Goal: Task Accomplishment & Management: Complete application form

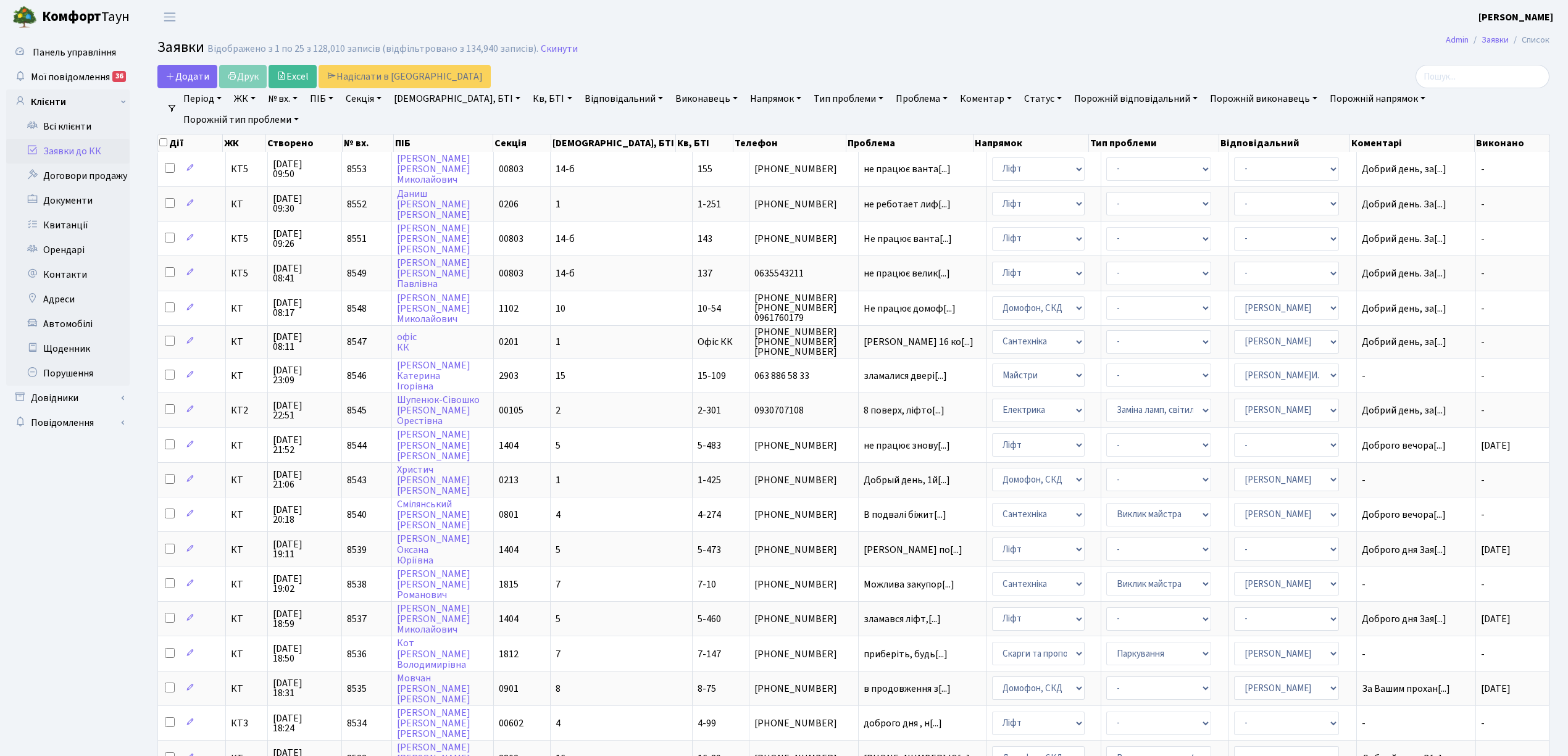
select select "25"
click at [181, 74] on span "Додати" at bounding box center [187, 77] width 43 height 13
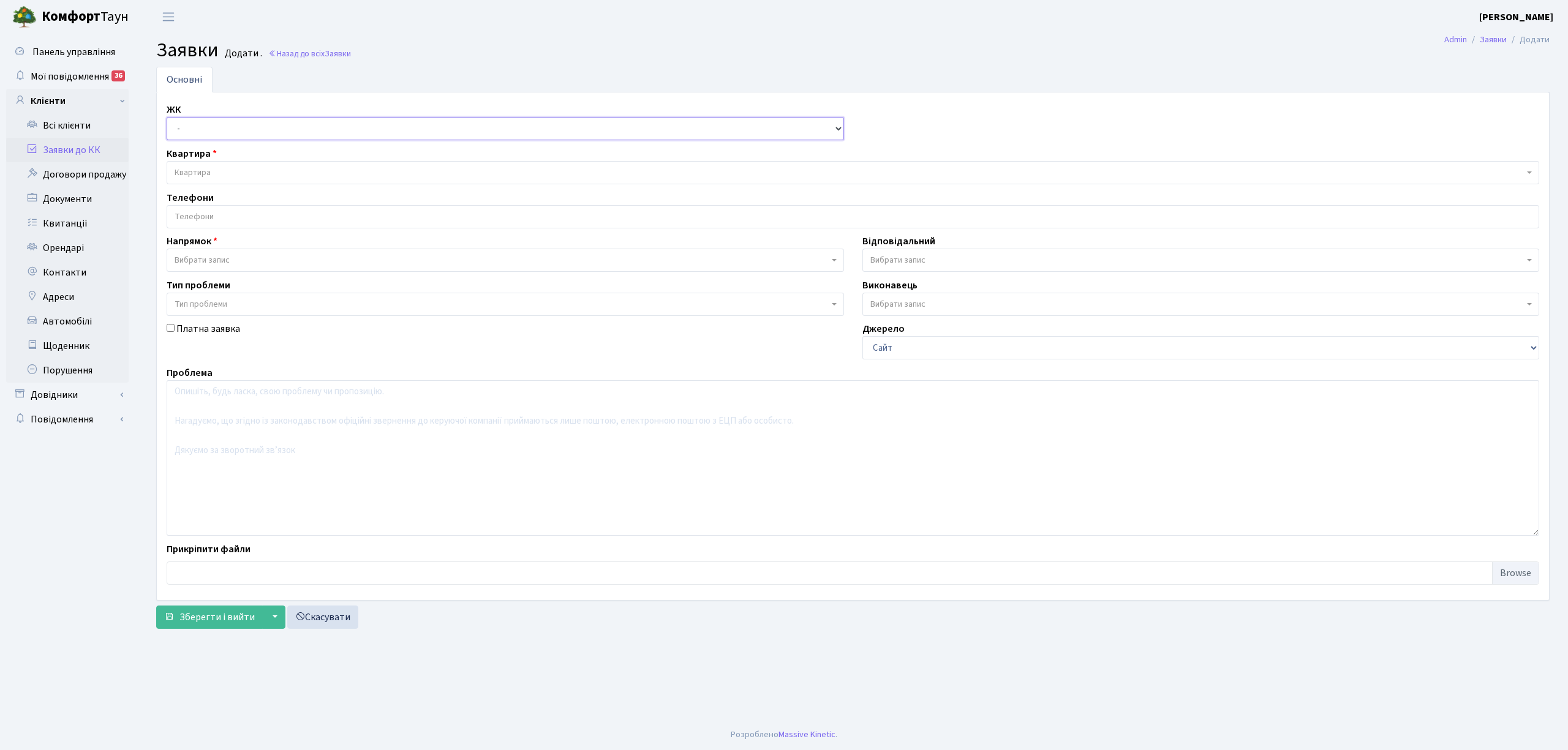
drag, startPoint x: 0, startPoint y: 0, endPoint x: 216, endPoint y: 126, distance: 250.1
click at [216, 126] on select "- КТ, вул. Регенераторна, 4 КТ2, просп. Соборності, 17 КТ3, вул. Березнева, 16 …" at bounding box center [505, 128] width 677 height 23
select select "295"
click at [167, 117] on select "- КТ, вул. Регенераторна, 4 КТ2, просп. Соборності, 17 КТ3, вул. Березнева, 16 …" at bounding box center [505, 128] width 677 height 23
select select
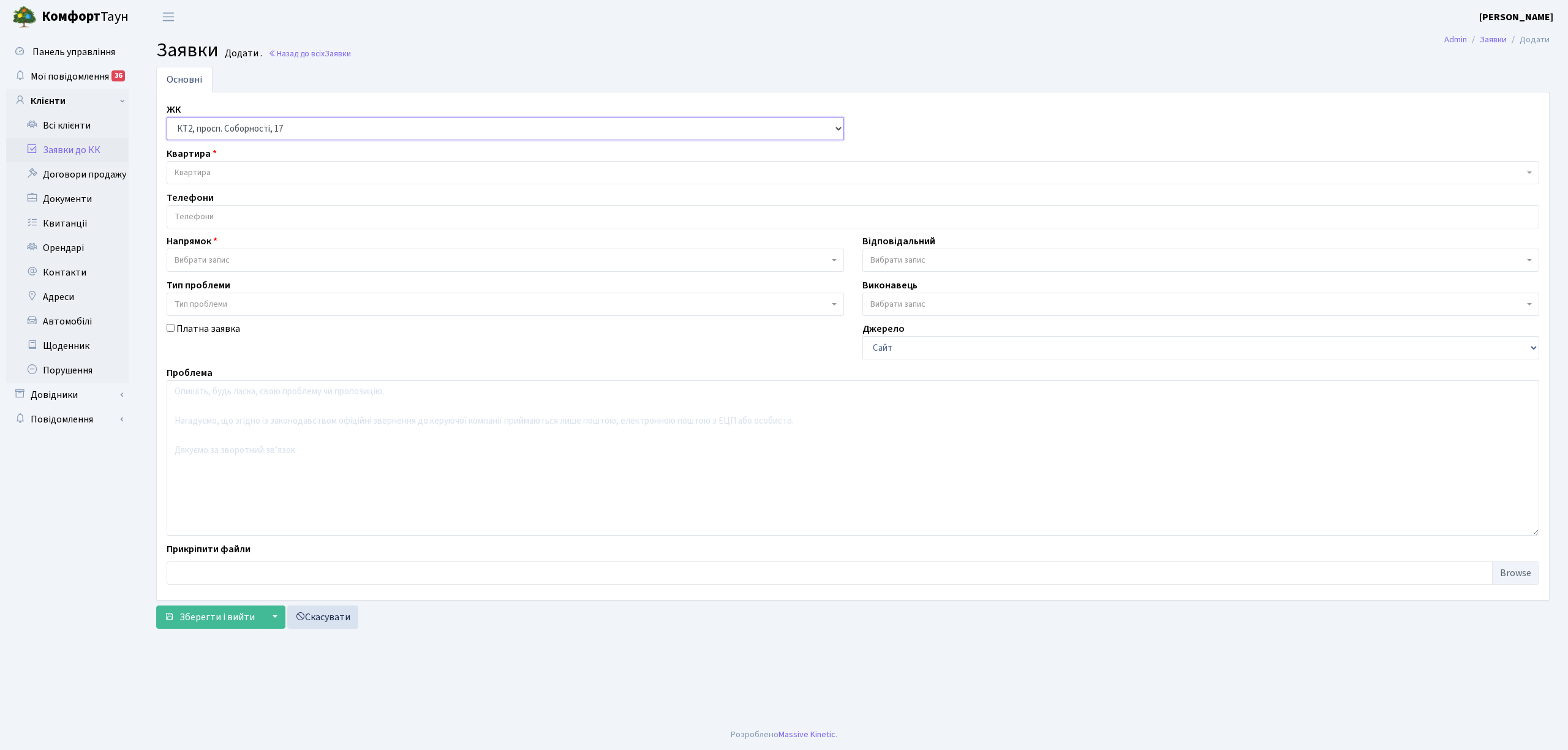
select select
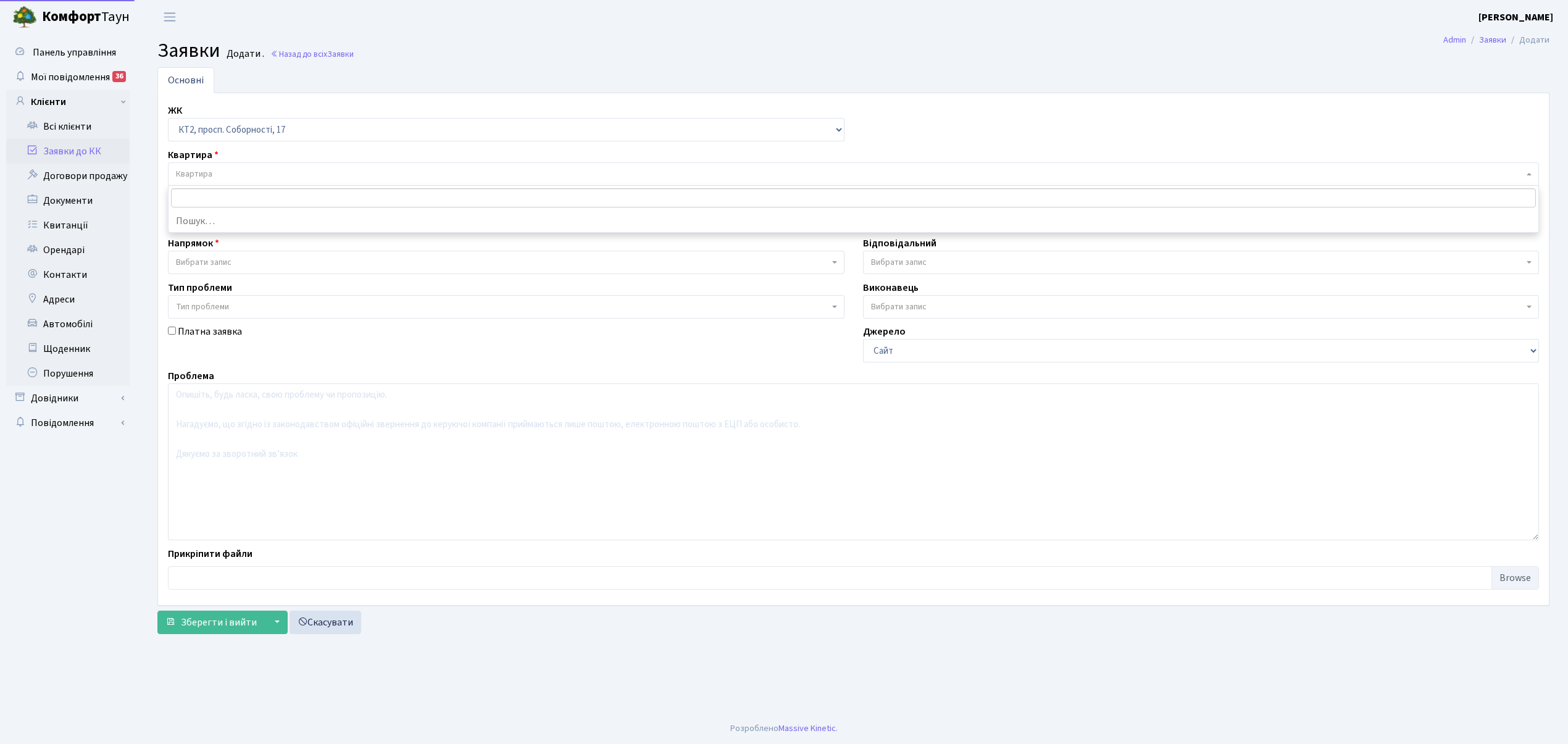
click at [231, 176] on span "Квартира" at bounding box center [850, 174] width 1348 height 12
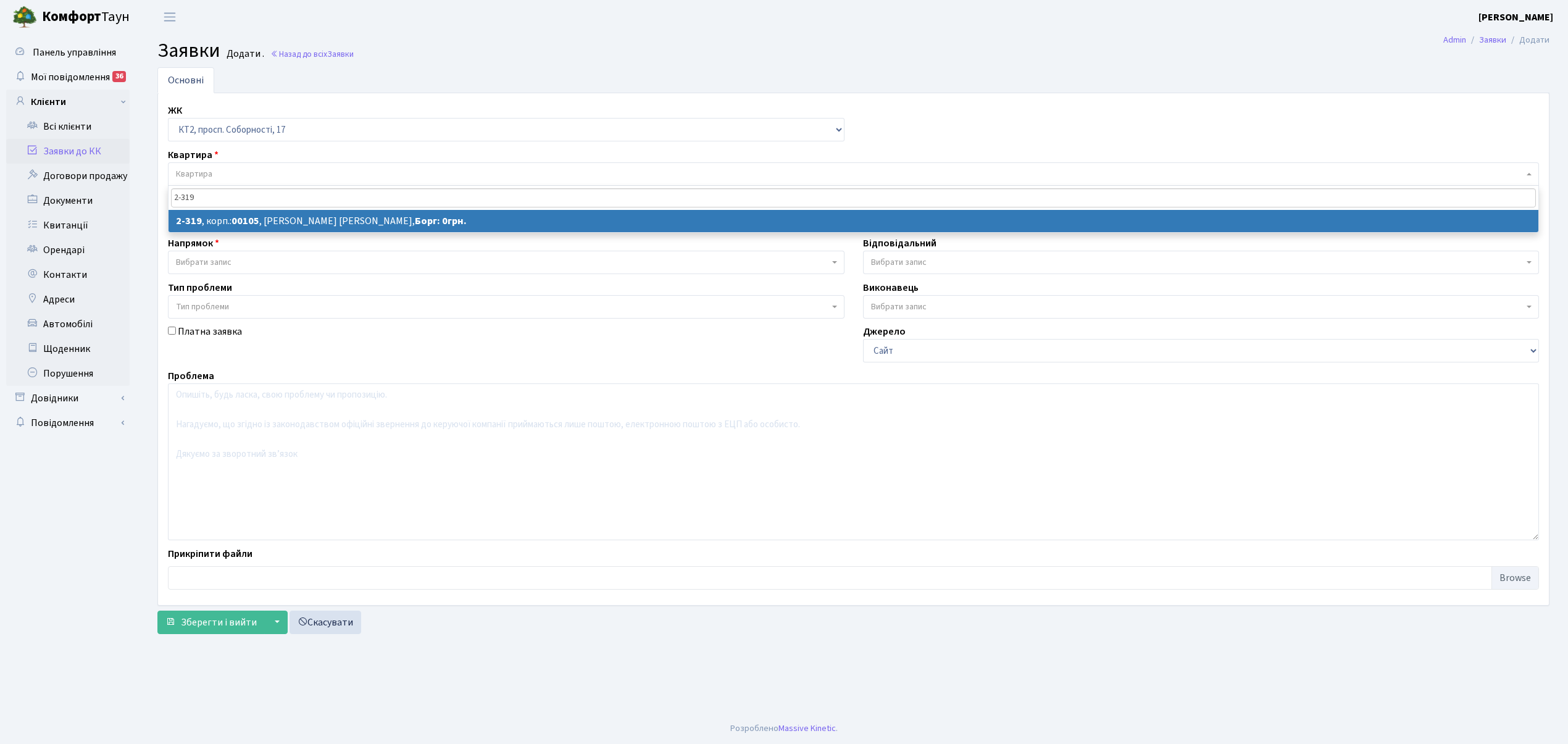
type input "2-319"
select select
select select "15375"
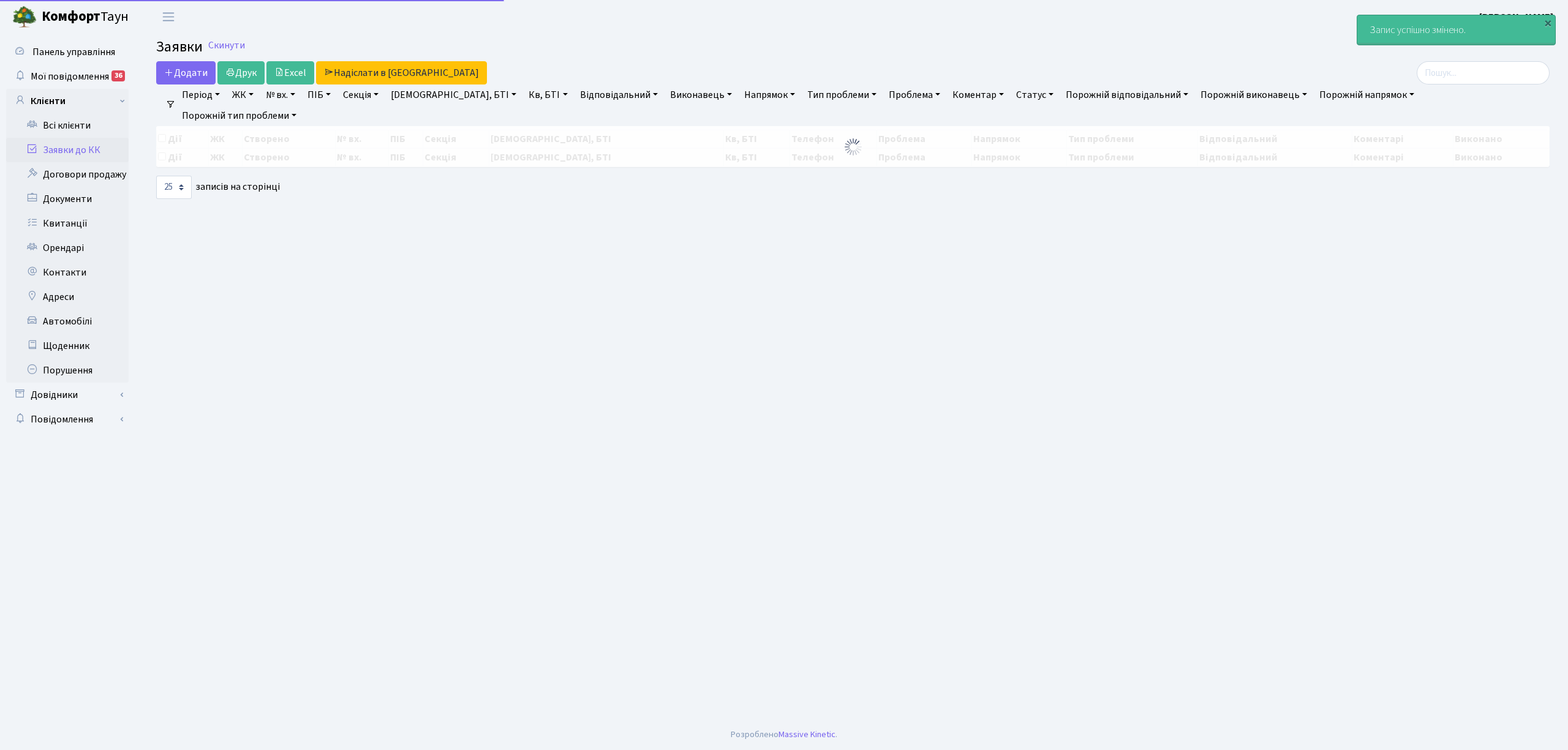
select select "25"
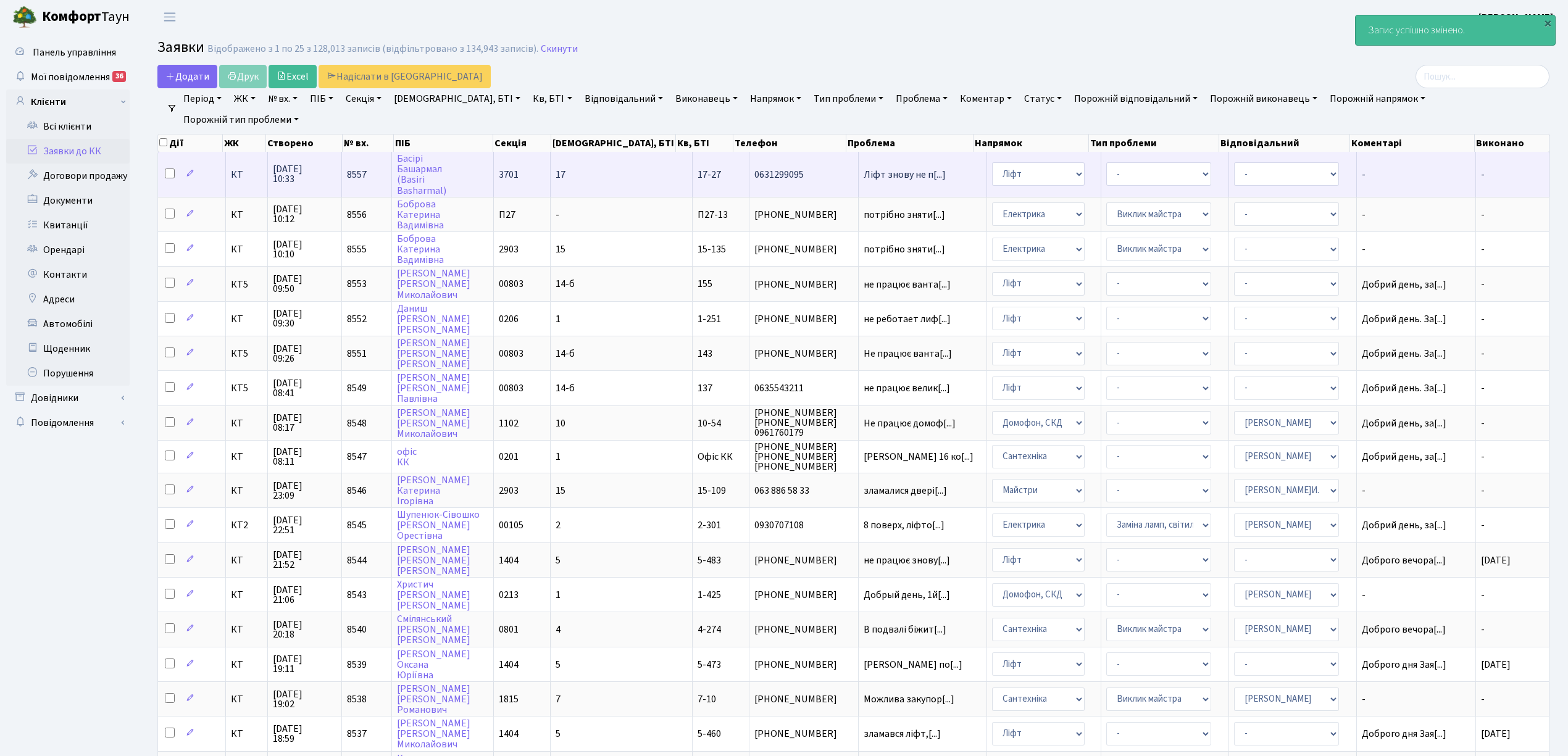
click at [609, 190] on td "17" at bounding box center [622, 174] width 142 height 44
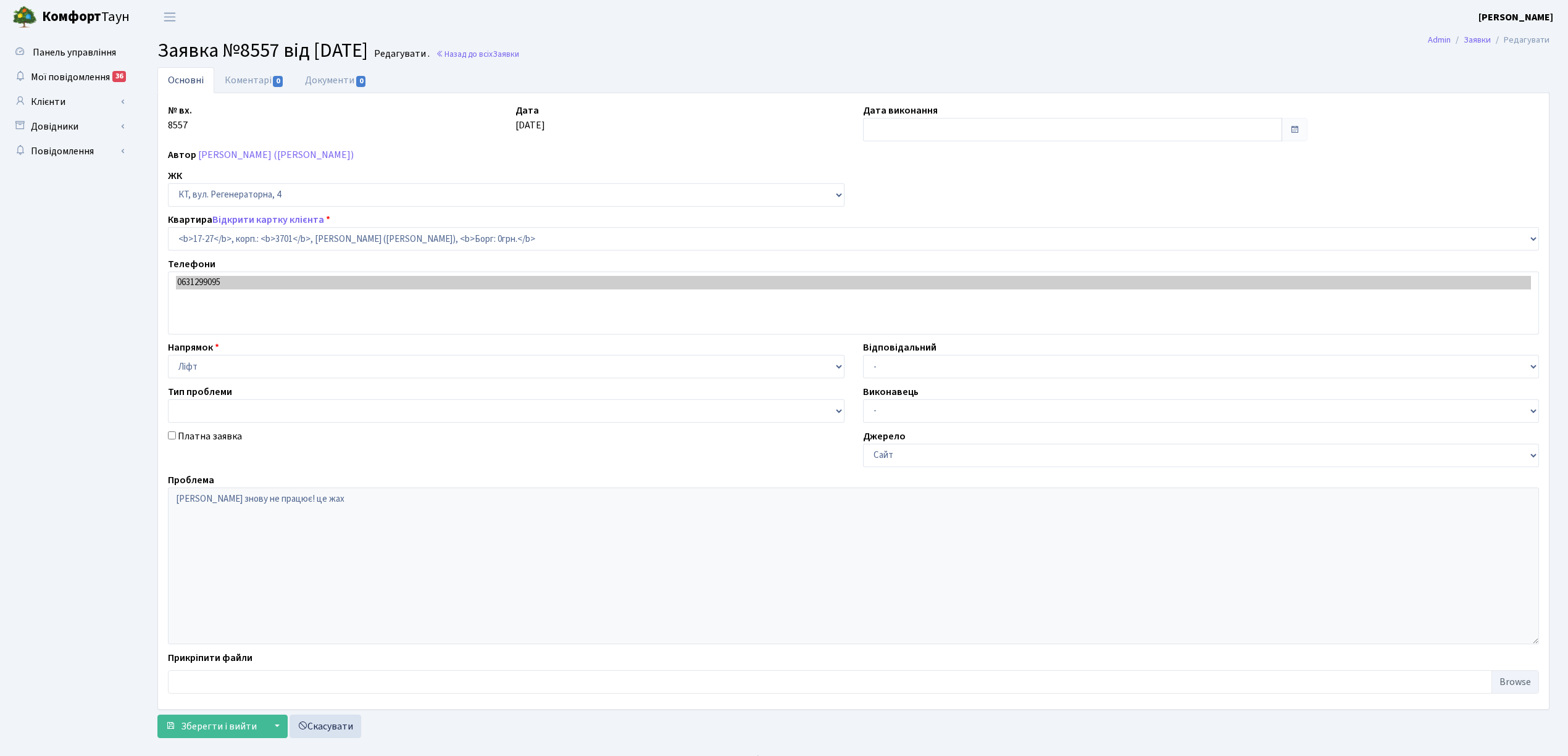
select select "8981"
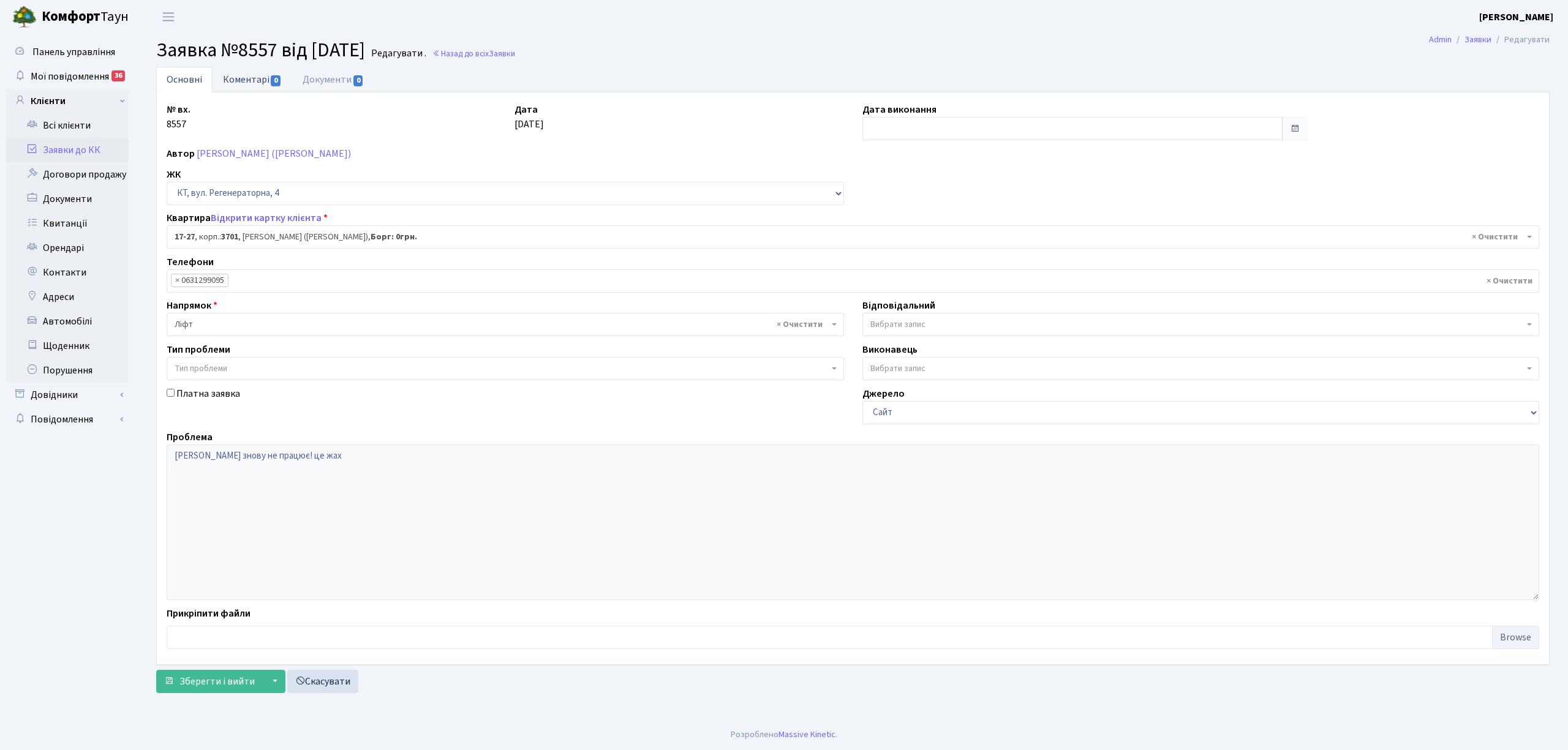
click at [259, 82] on link "Коментарі 0" at bounding box center [252, 79] width 80 height 25
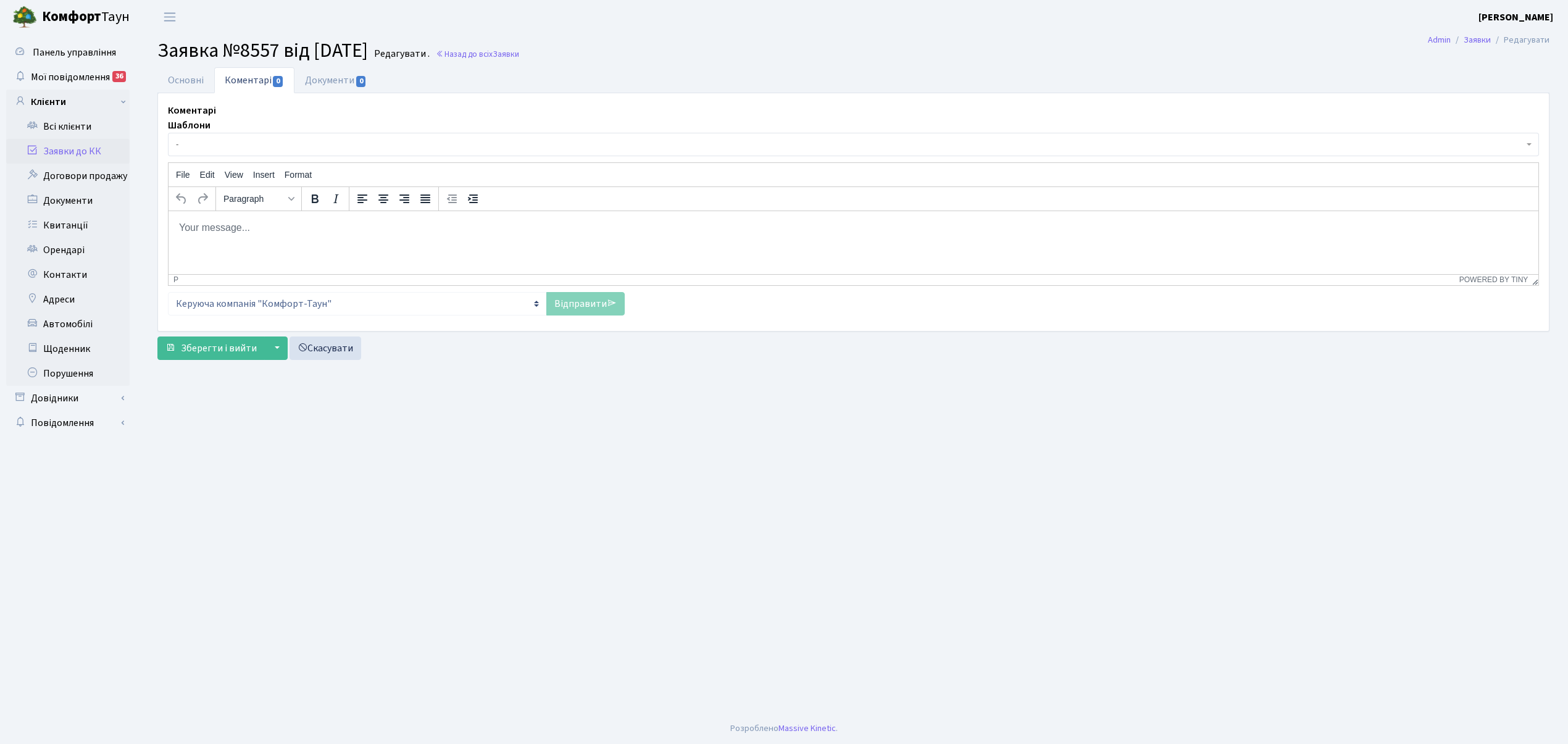
drag, startPoint x: 241, startPoint y: 148, endPoint x: 240, endPoint y: 156, distance: 8.1
click at [241, 148] on span "-" at bounding box center [850, 144] width 1348 height 12
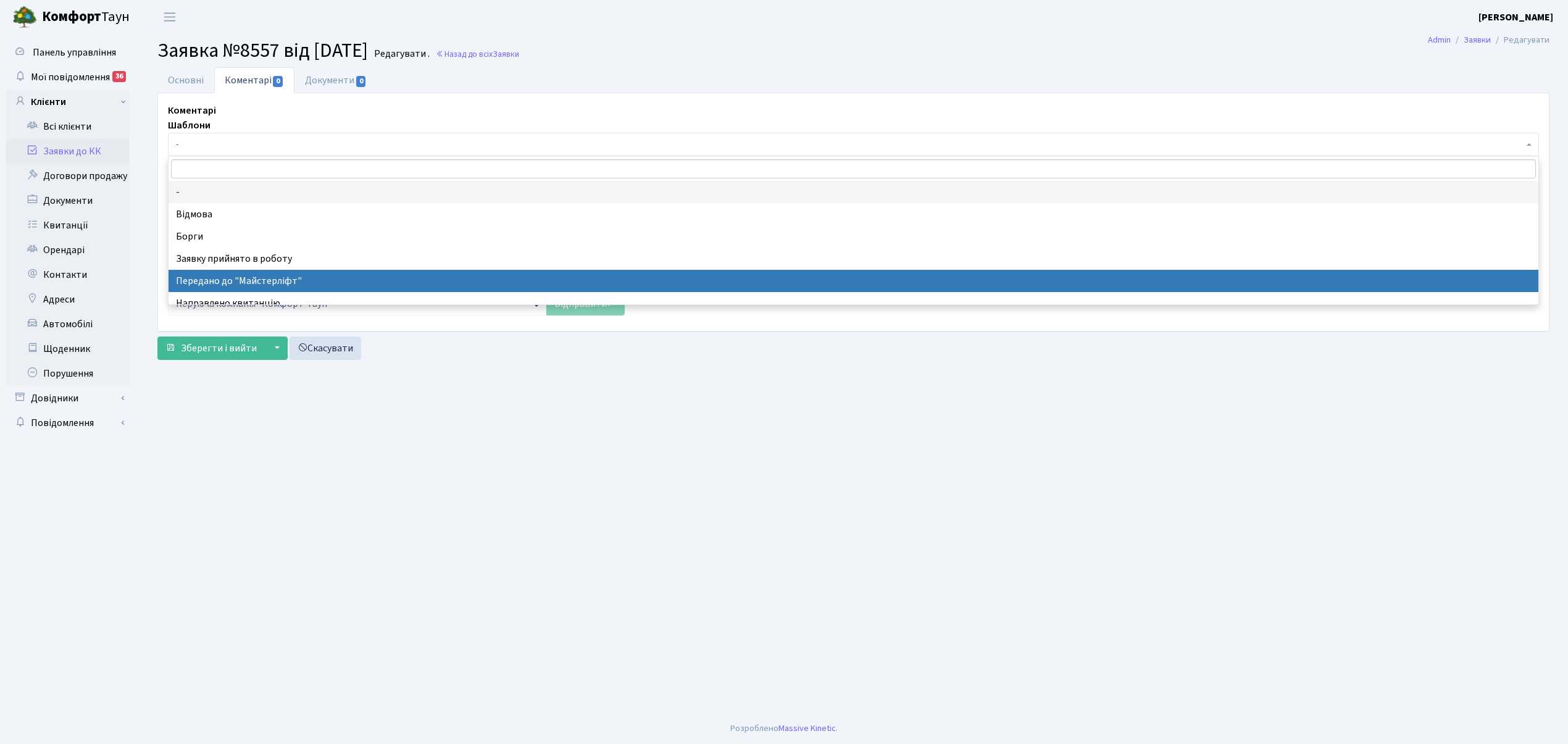
select select "9"
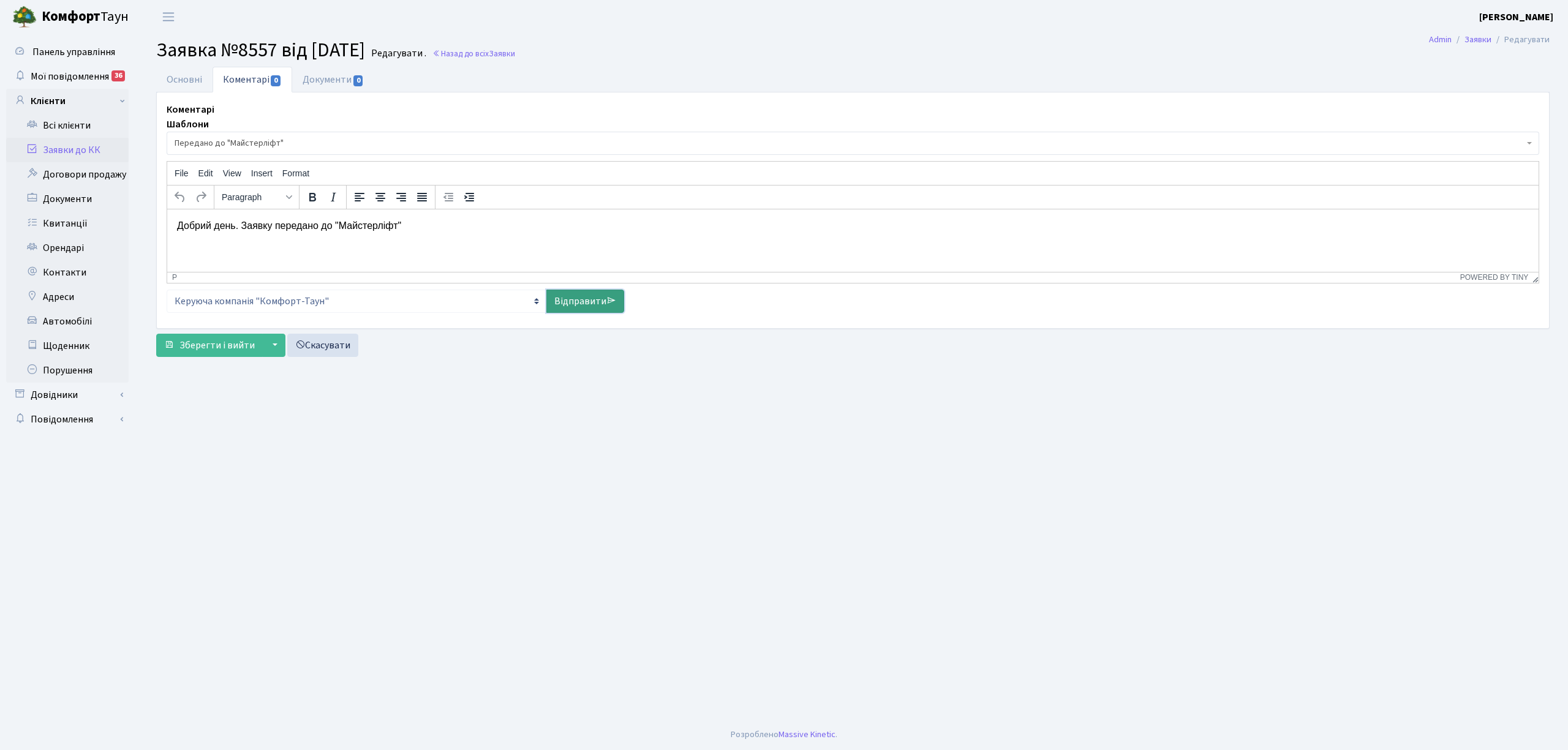
click at [589, 302] on link "Відправити" at bounding box center [585, 301] width 78 height 23
select select
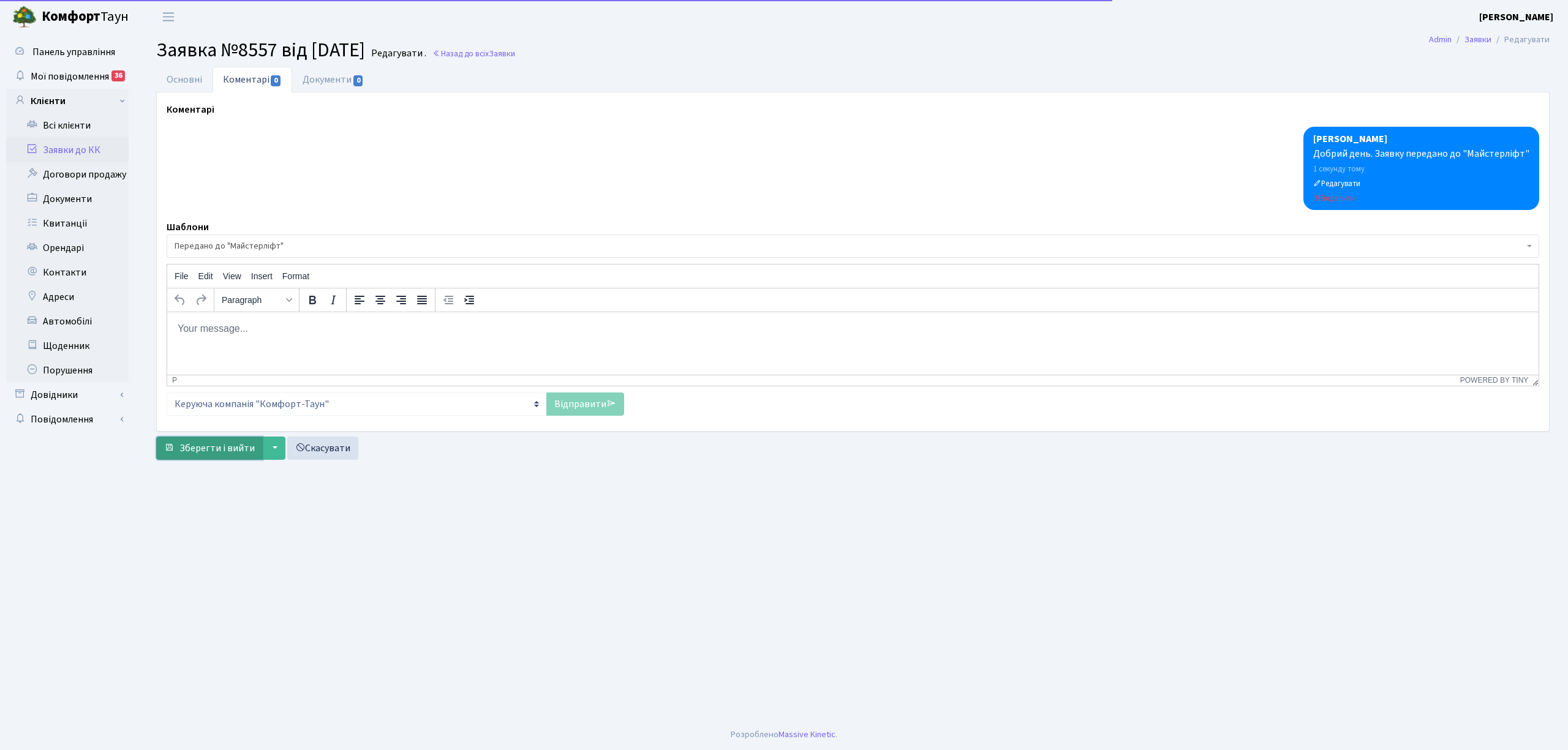
click at [223, 446] on span "Зберегти і вийти" at bounding box center [217, 448] width 75 height 13
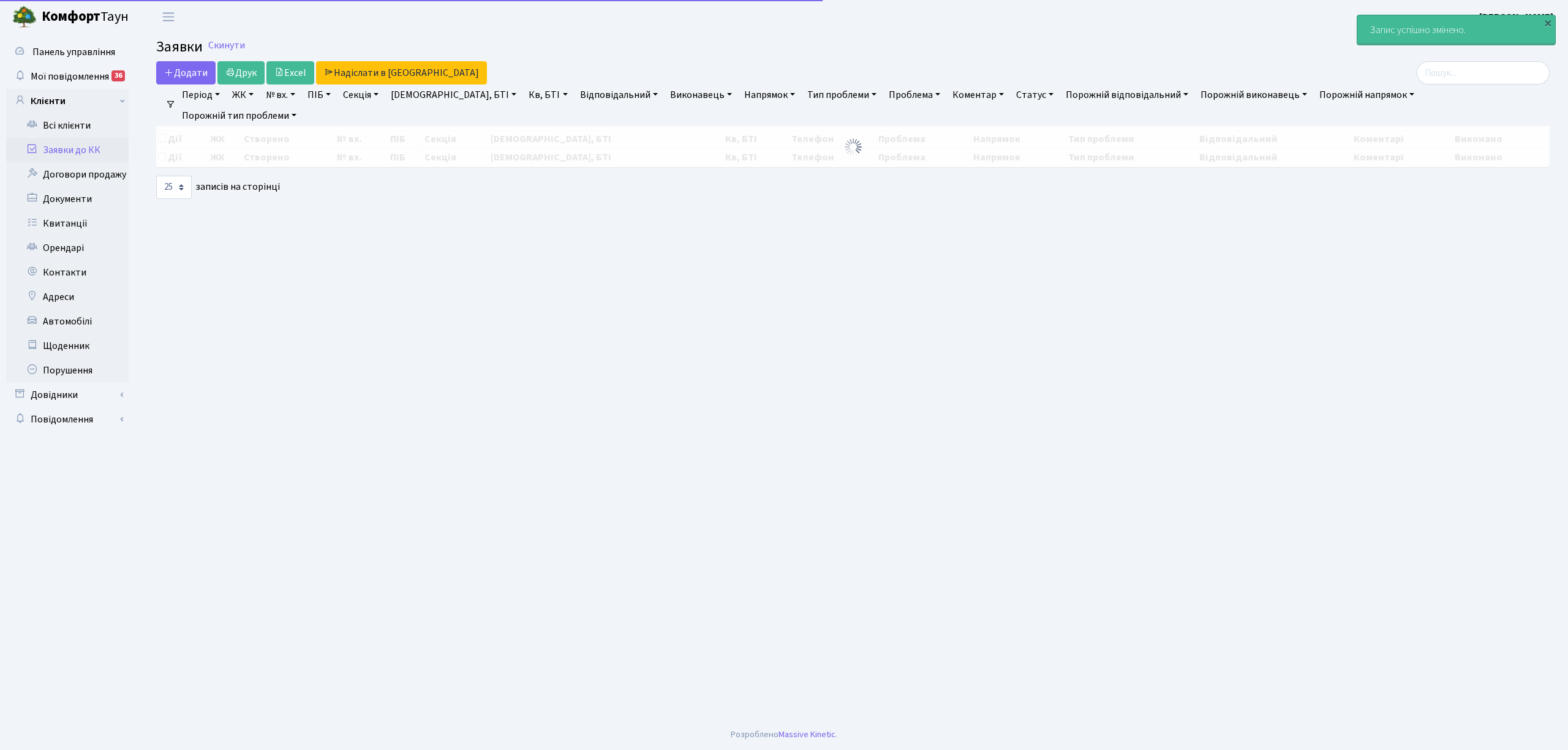
select select "25"
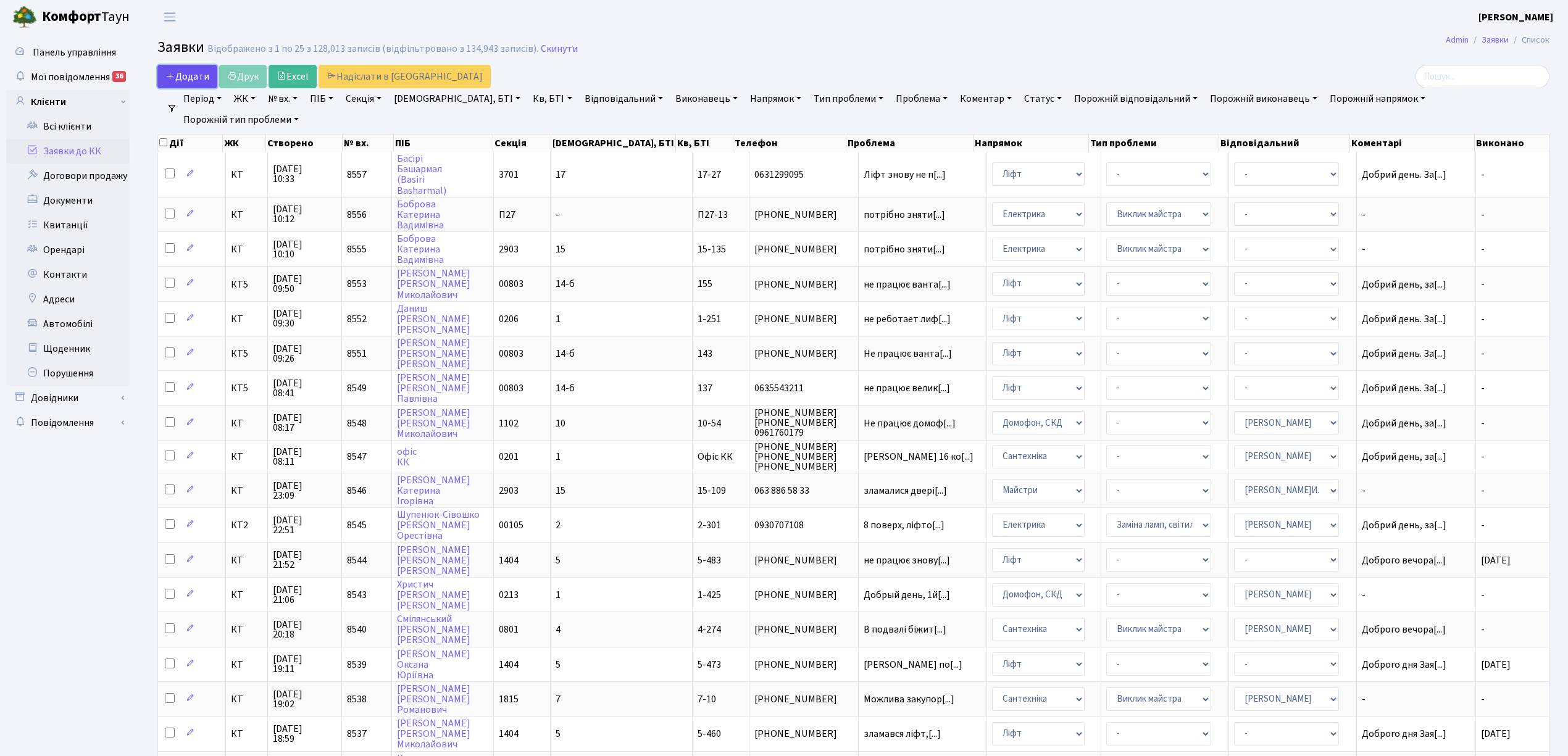
click at [204, 70] on span "Додати" at bounding box center [187, 77] width 43 height 13
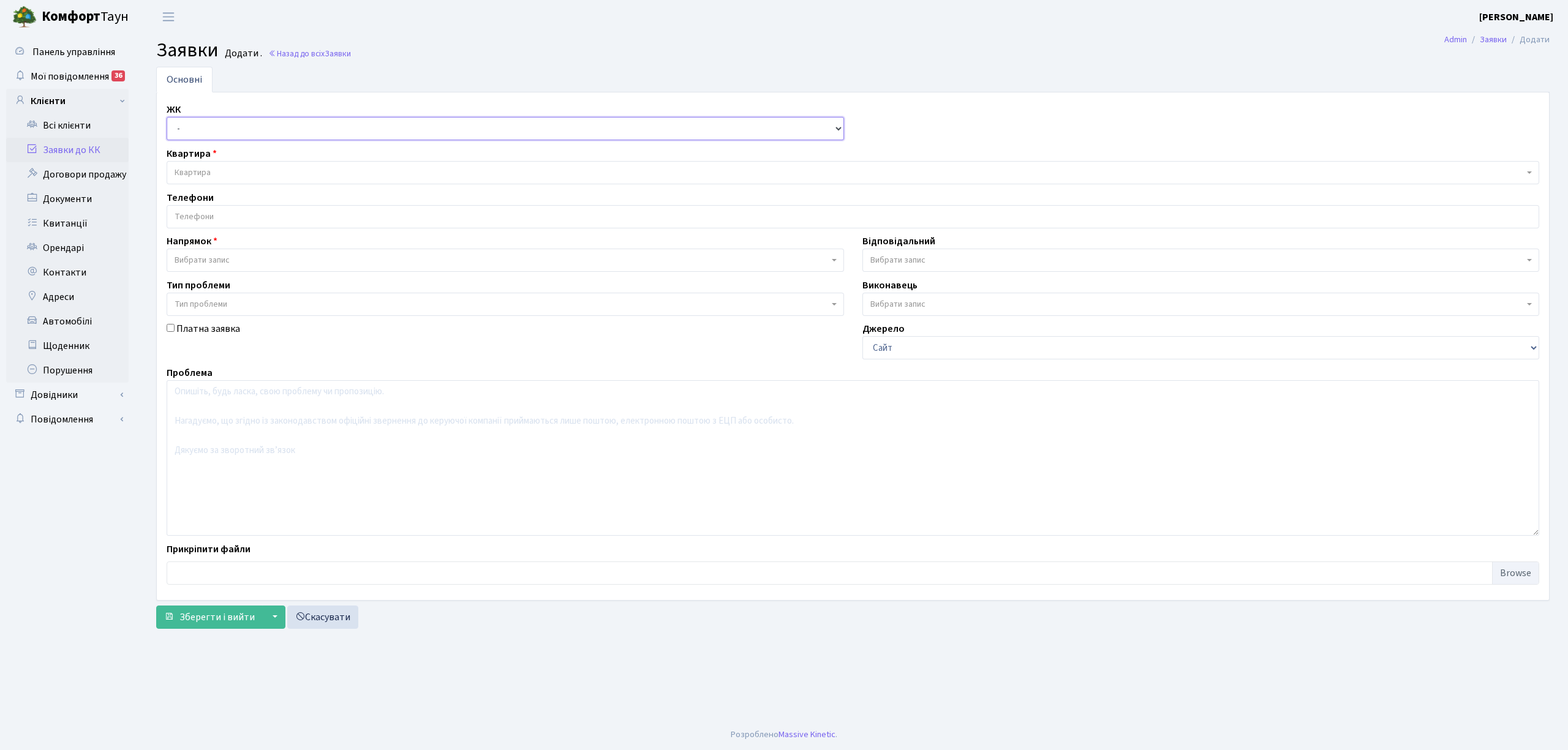
click at [184, 128] on select "- КТ, вул. Регенераторна, 4 КТ2, просп. [STREET_ADDRESS] [STREET_ADDRESS] [PERS…" at bounding box center [505, 128] width 677 height 23
select select "271"
click at [167, 117] on select "- КТ, вул. Регенераторна, 4 КТ2, просп. Соборності, 17 КТ3, вул. Березнева, 16 …" at bounding box center [505, 128] width 677 height 23
select select
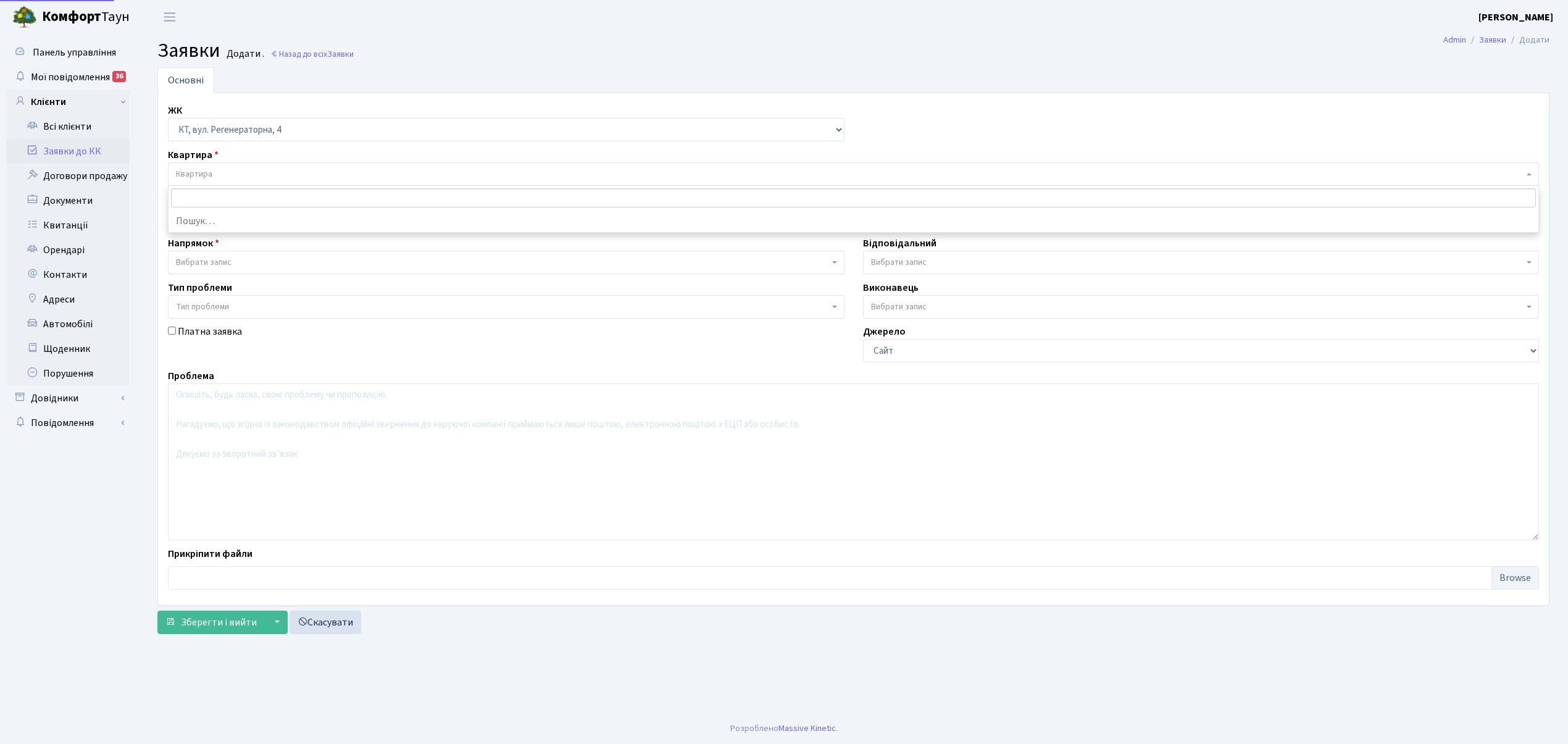
click at [229, 170] on span "Квартира" at bounding box center [850, 174] width 1348 height 12
type input "O"
type input "Щ"
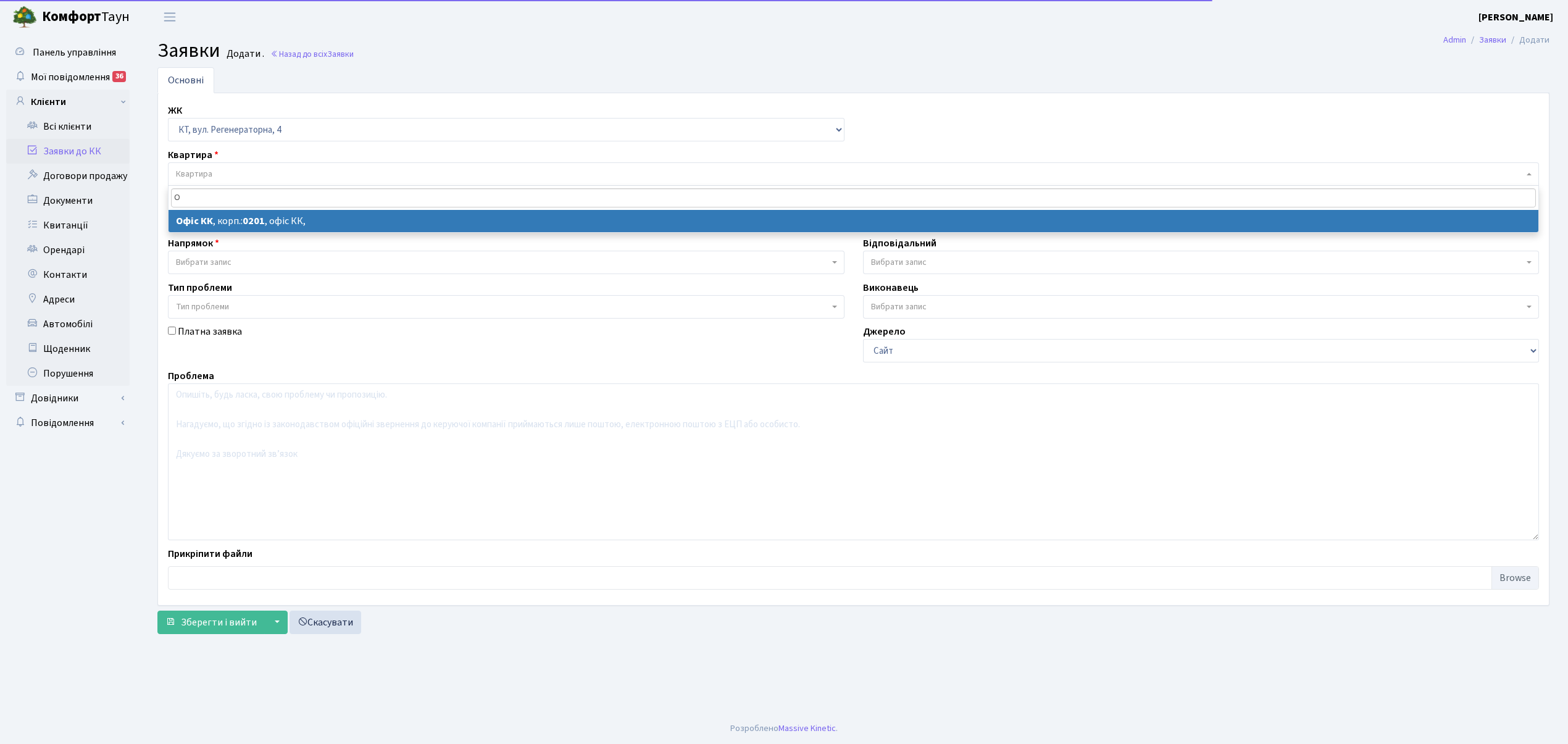
type input "О"
select select
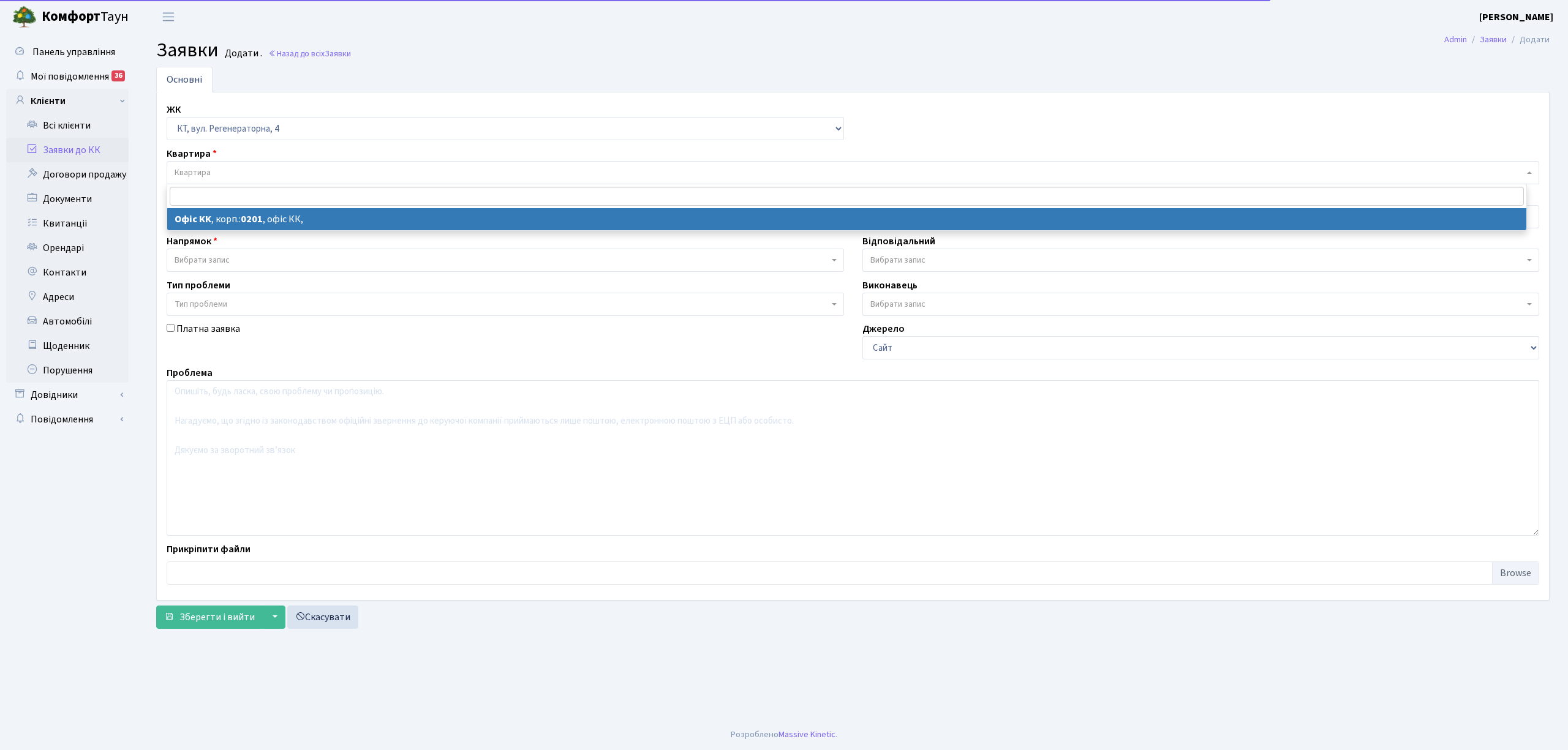
select select "4"
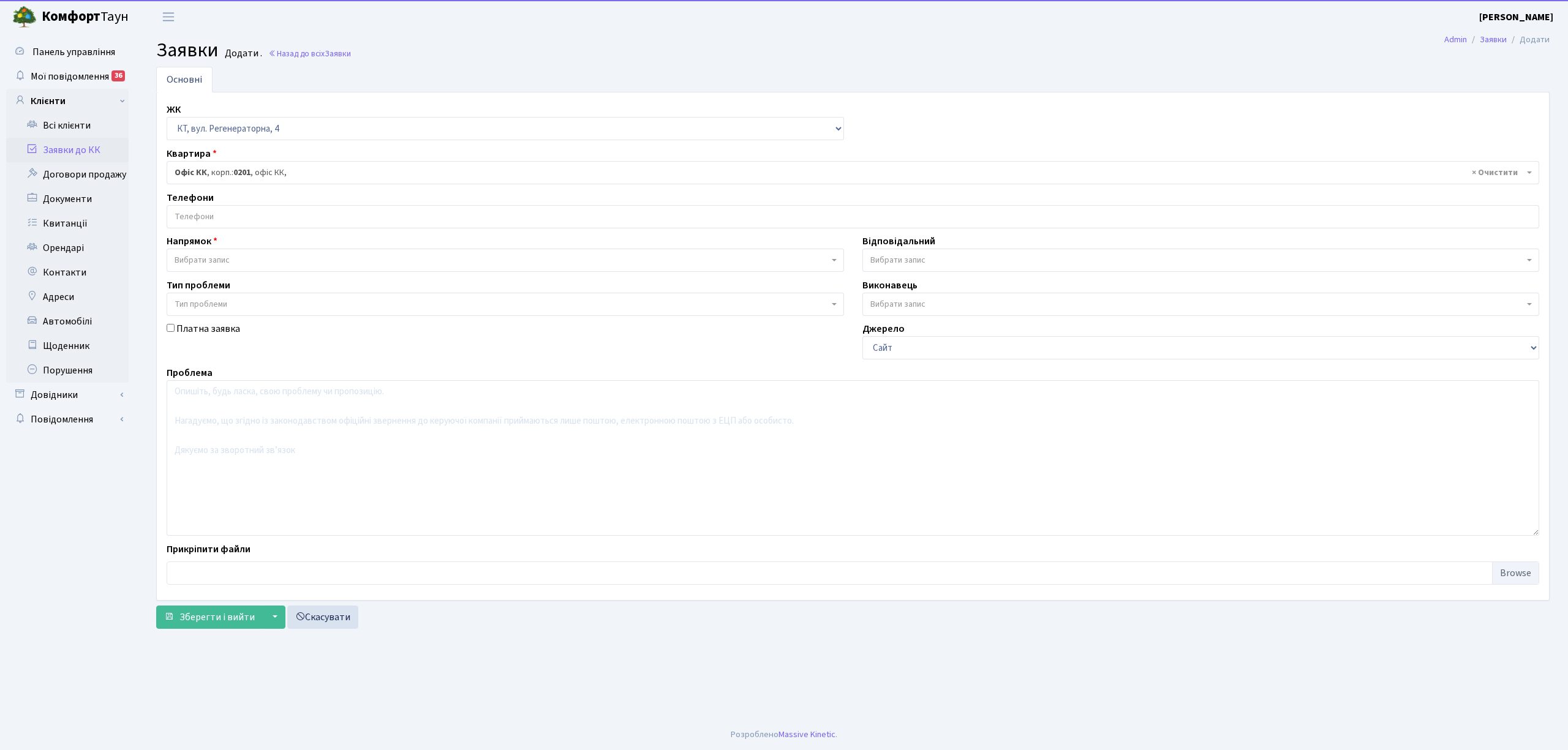
click at [189, 219] on input "search" at bounding box center [852, 217] width 1372 height 22
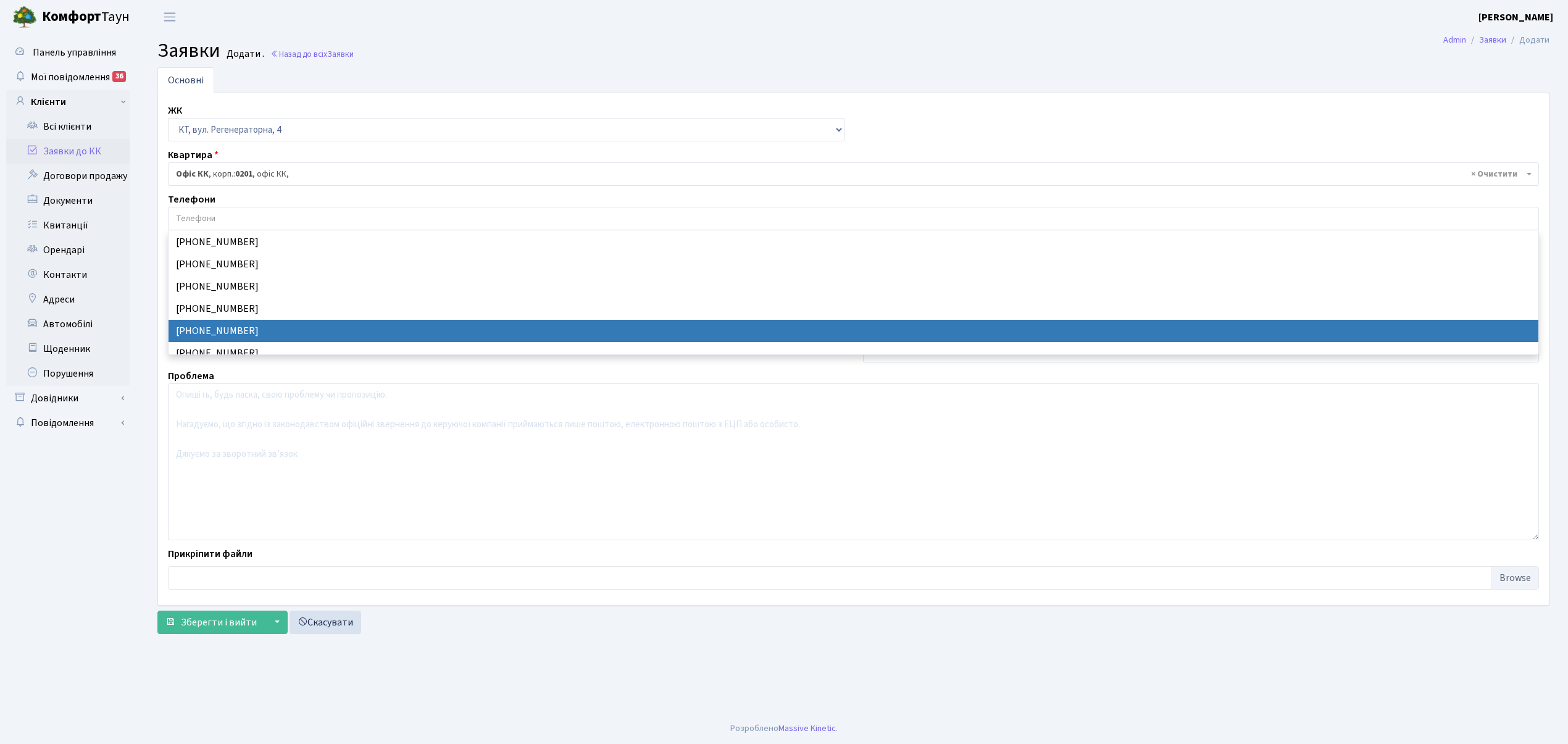
select select "24227"
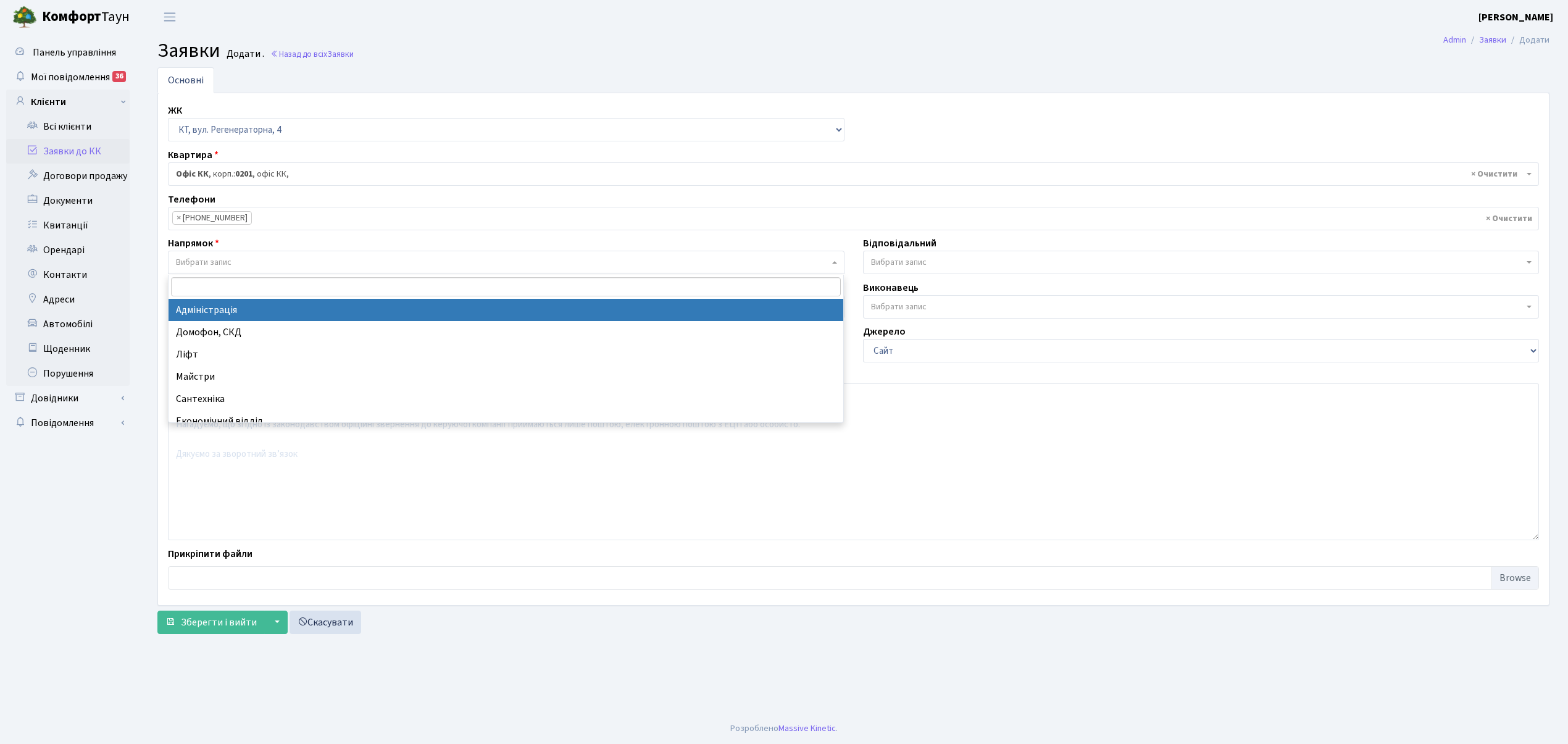
click at [249, 263] on span "Вибрати запис" at bounding box center [502, 262] width 653 height 12
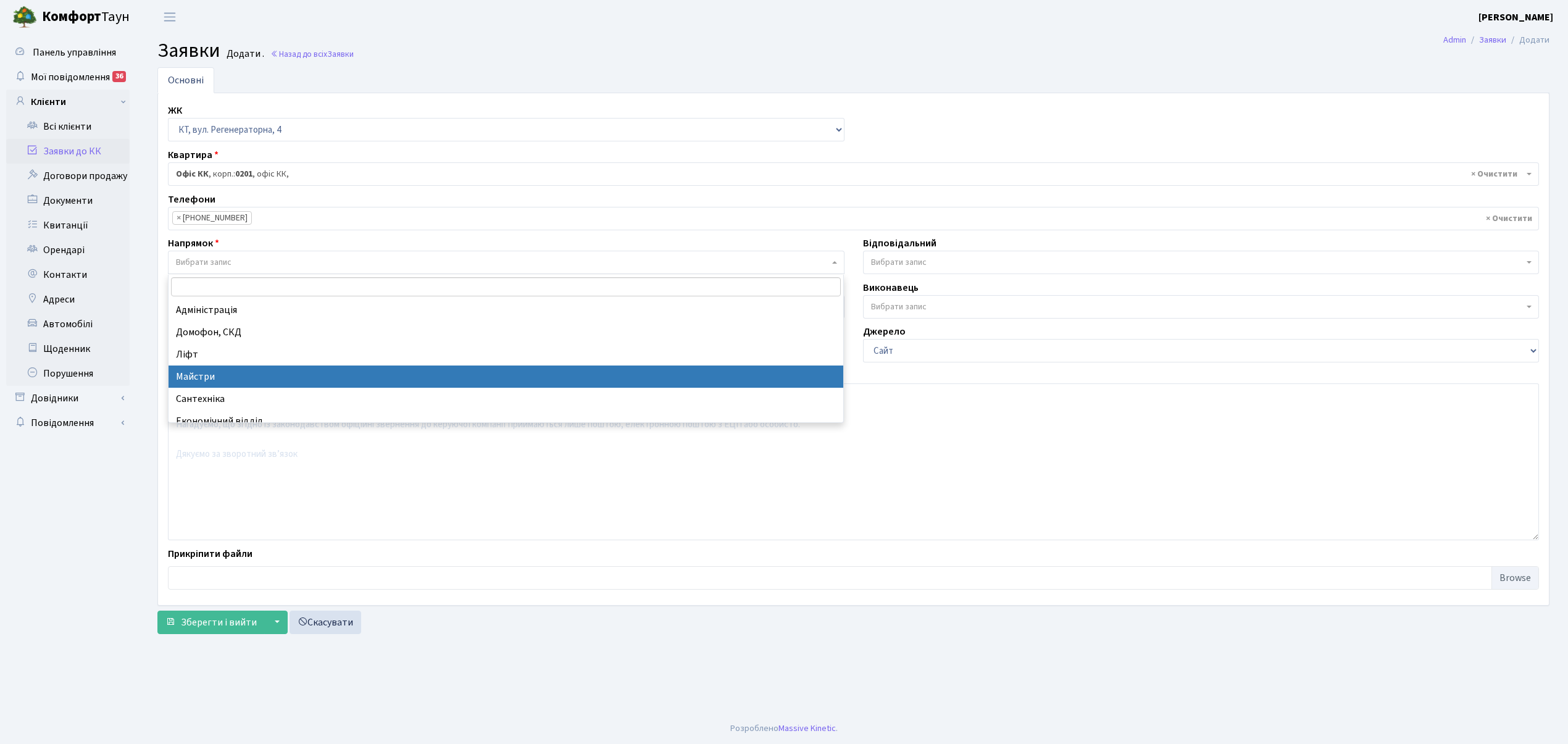
select select "1"
select select
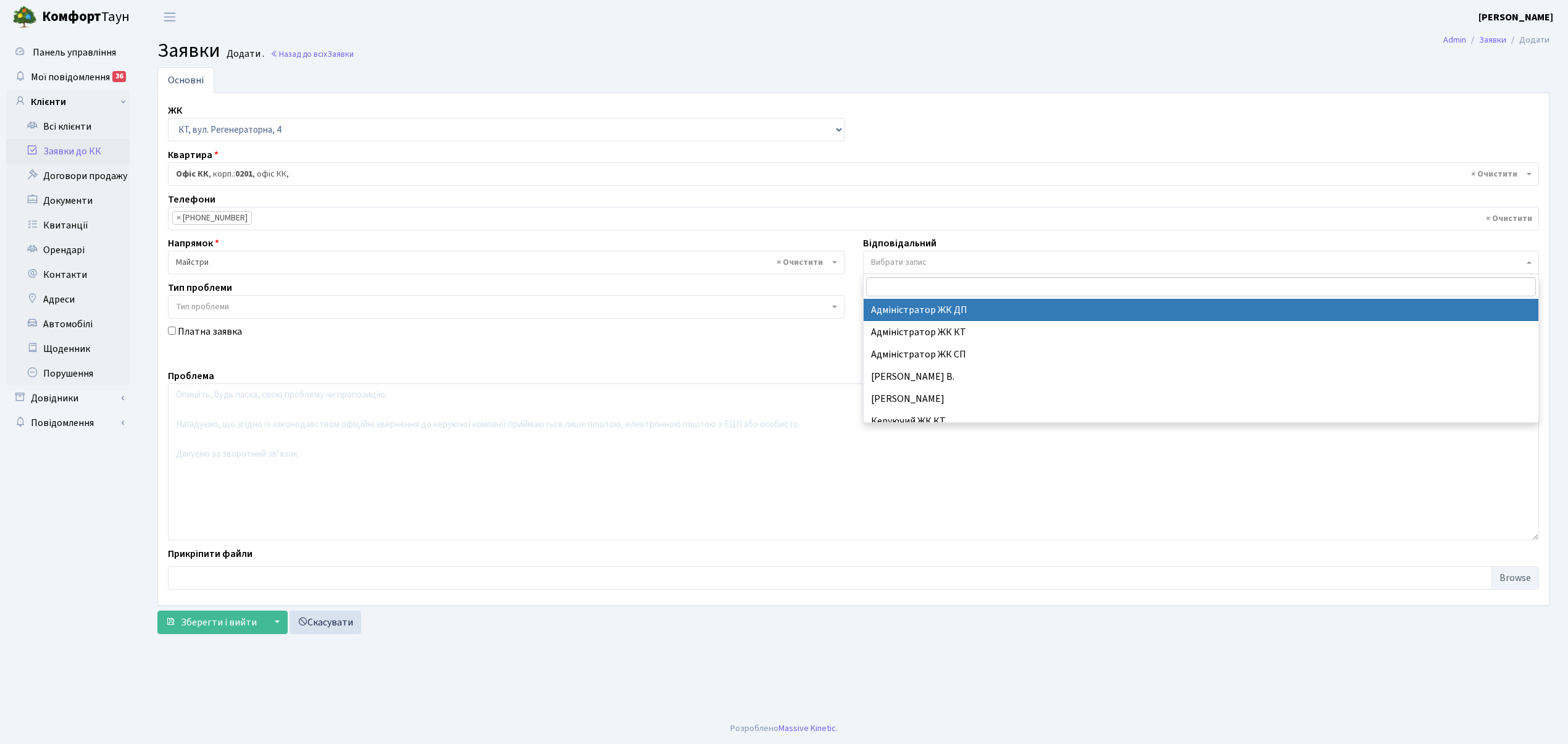
click at [899, 263] on span "Вибрати запис" at bounding box center [899, 262] width 56 height 12
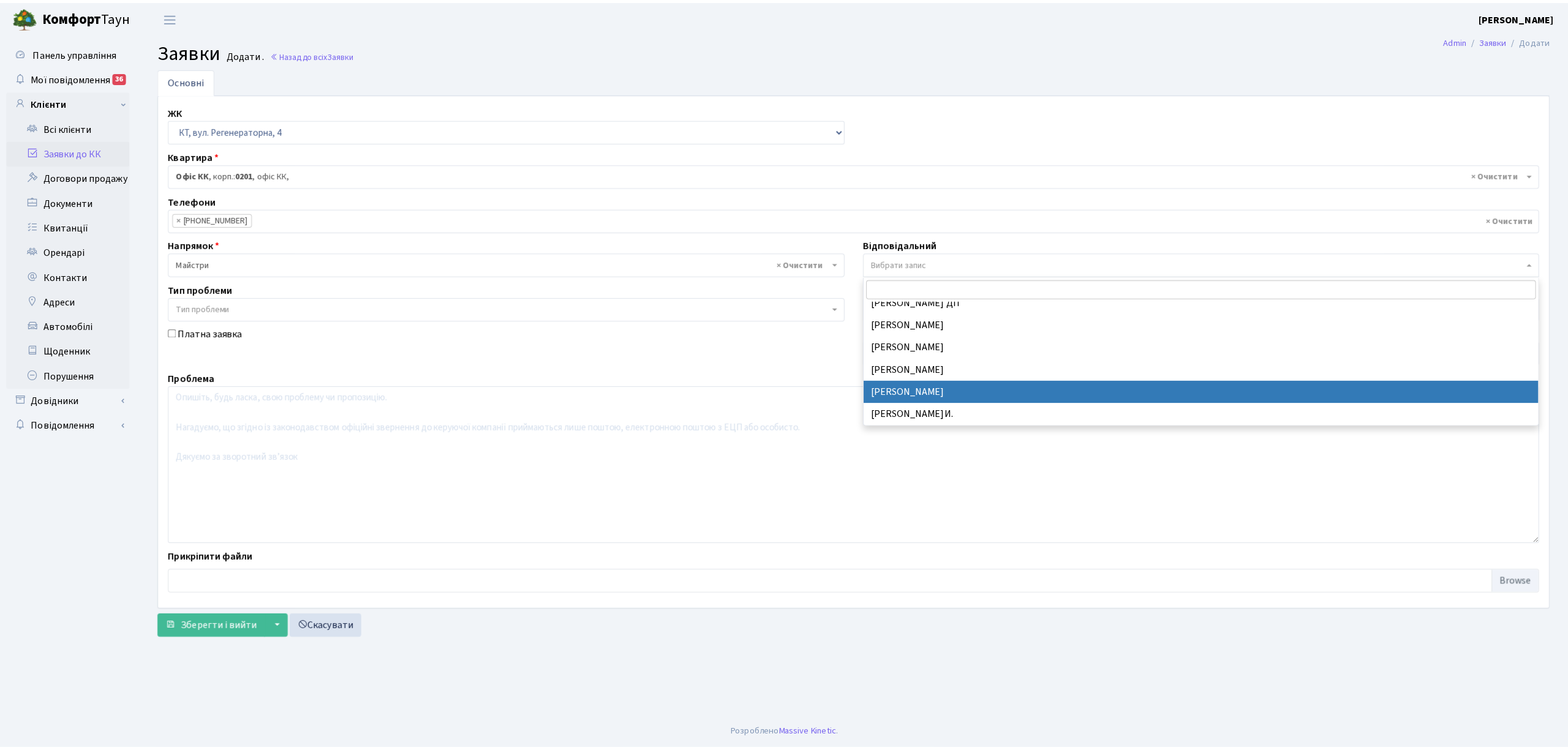
scroll to position [338, 0]
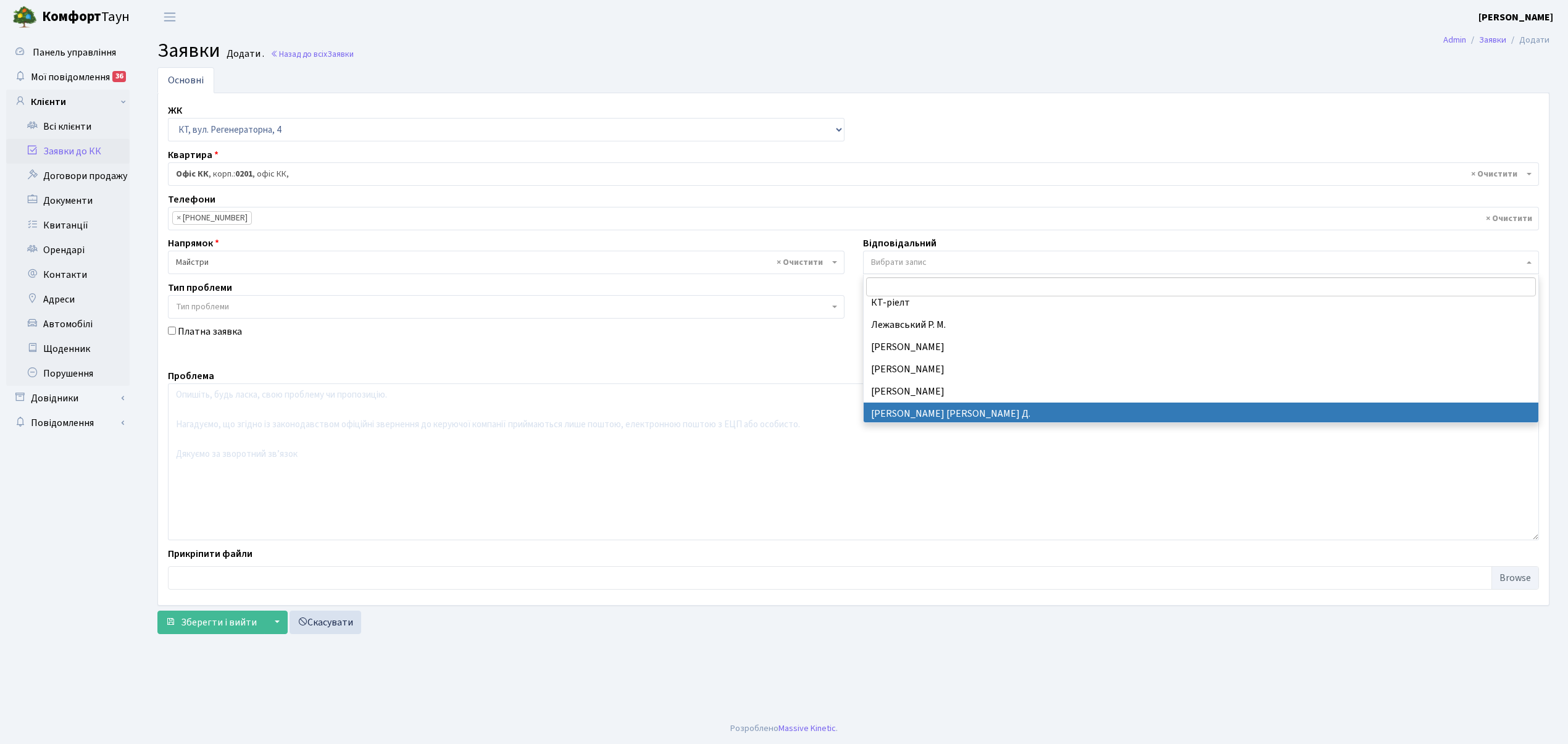
drag, startPoint x: 941, startPoint y: 408, endPoint x: 459, endPoint y: 467, distance: 485.6
select select "62"
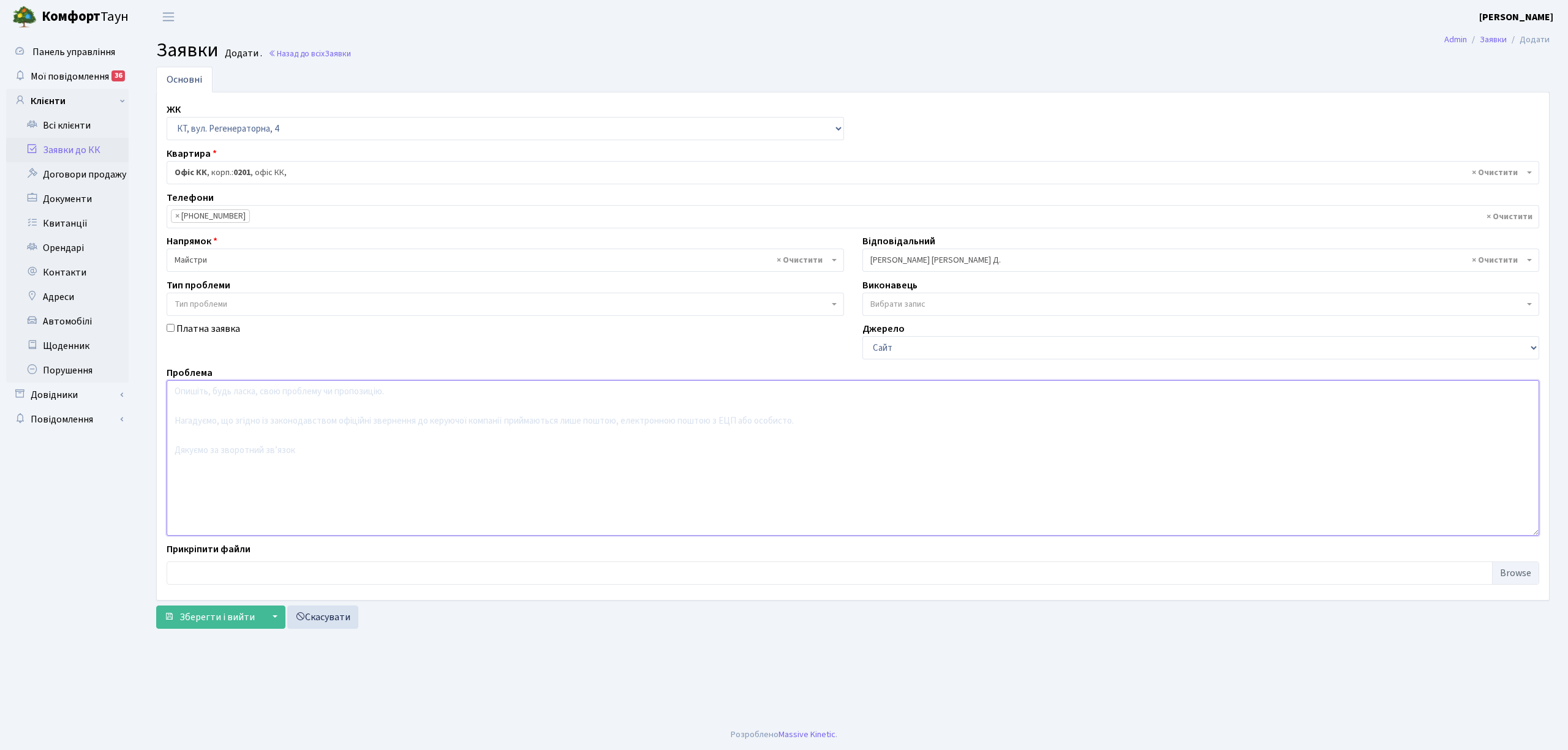
click at [231, 402] on textarea at bounding box center [853, 458] width 1373 height 156
type textarea "КПП Новус, некоректно працює доводчик на фіртці"
click at [217, 616] on span "Зберегти і вийти" at bounding box center [217, 617] width 75 height 13
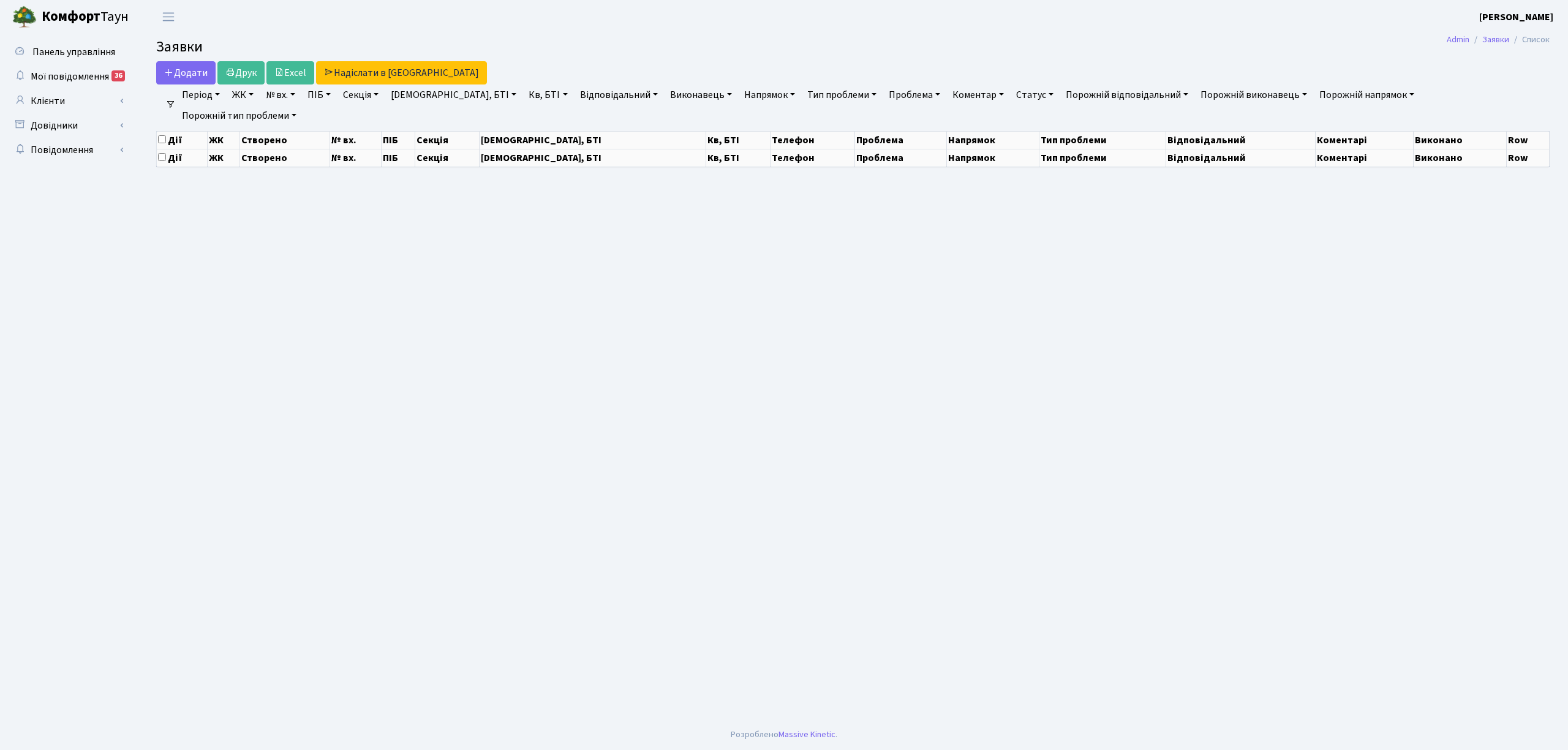
select select "25"
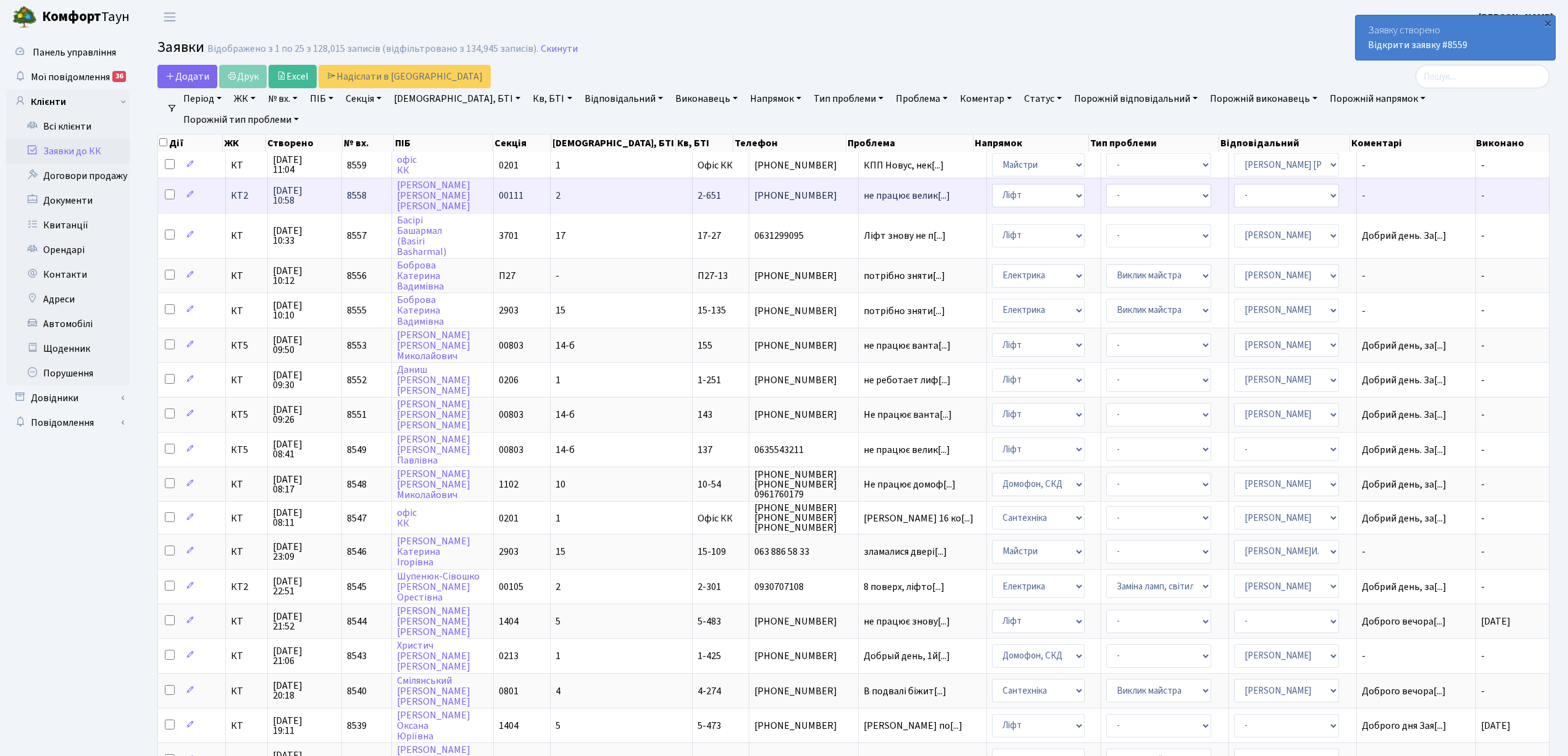
click at [599, 193] on td "2" at bounding box center [622, 195] width 142 height 35
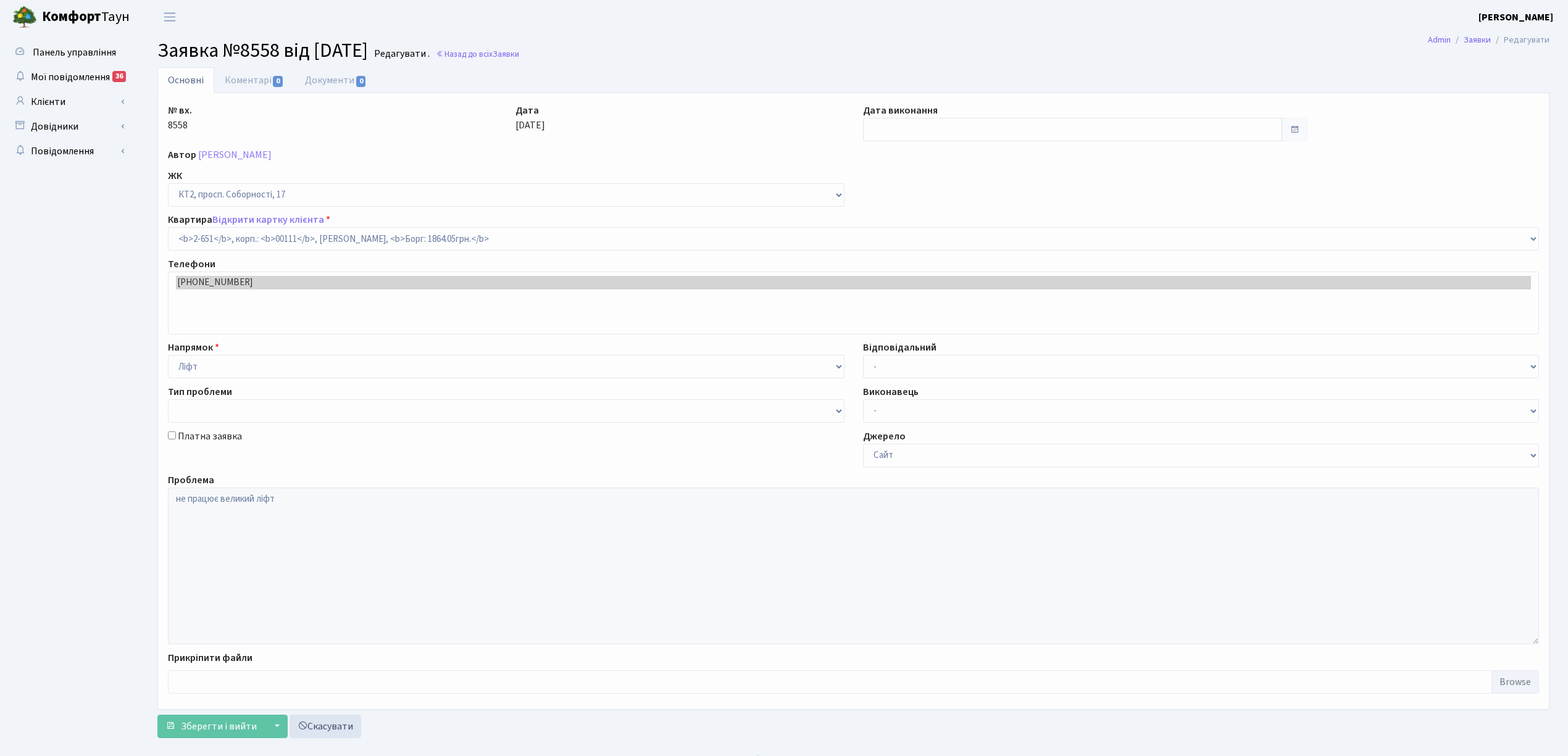
select select "15702"
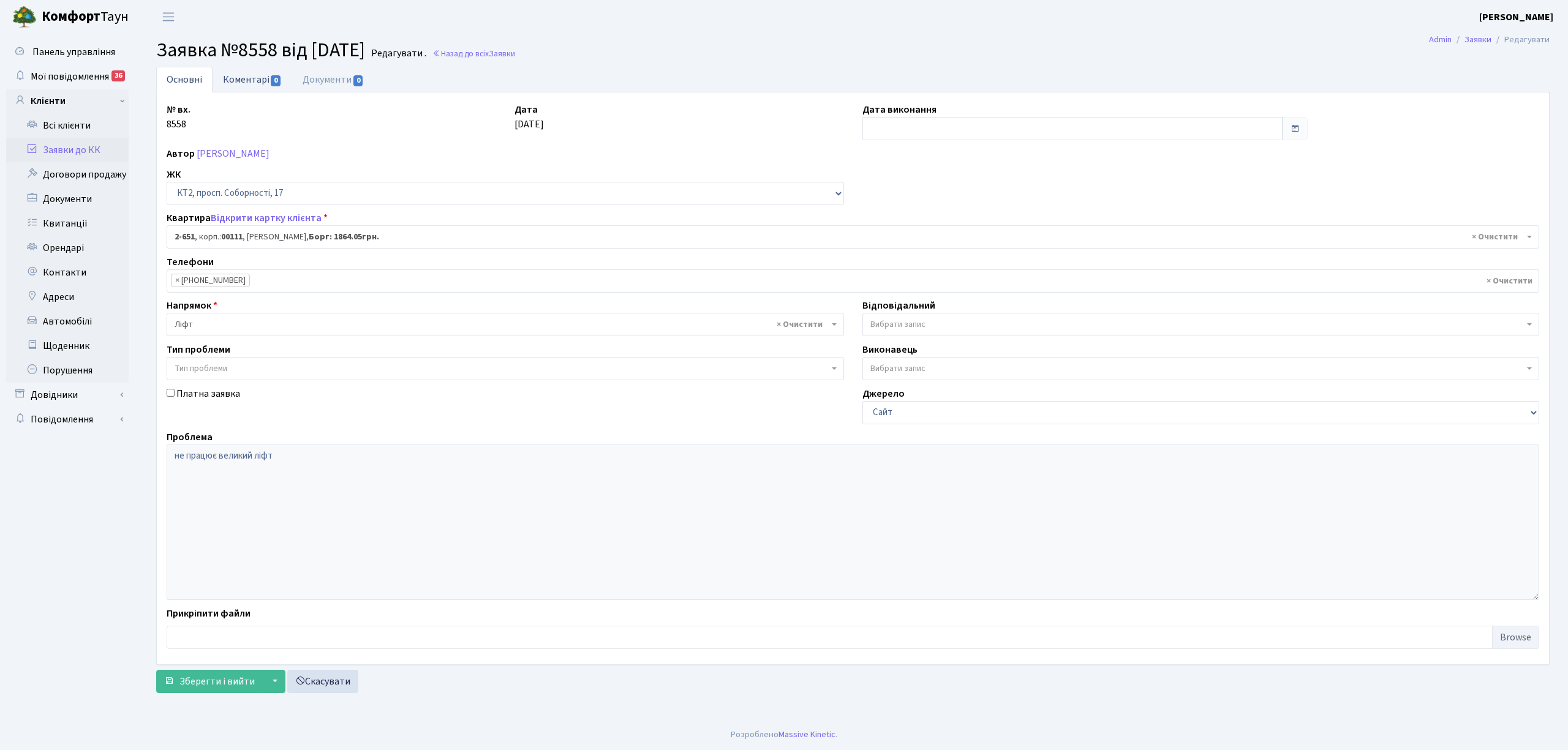
click at [249, 82] on link "Коментарі 0" at bounding box center [252, 79] width 80 height 25
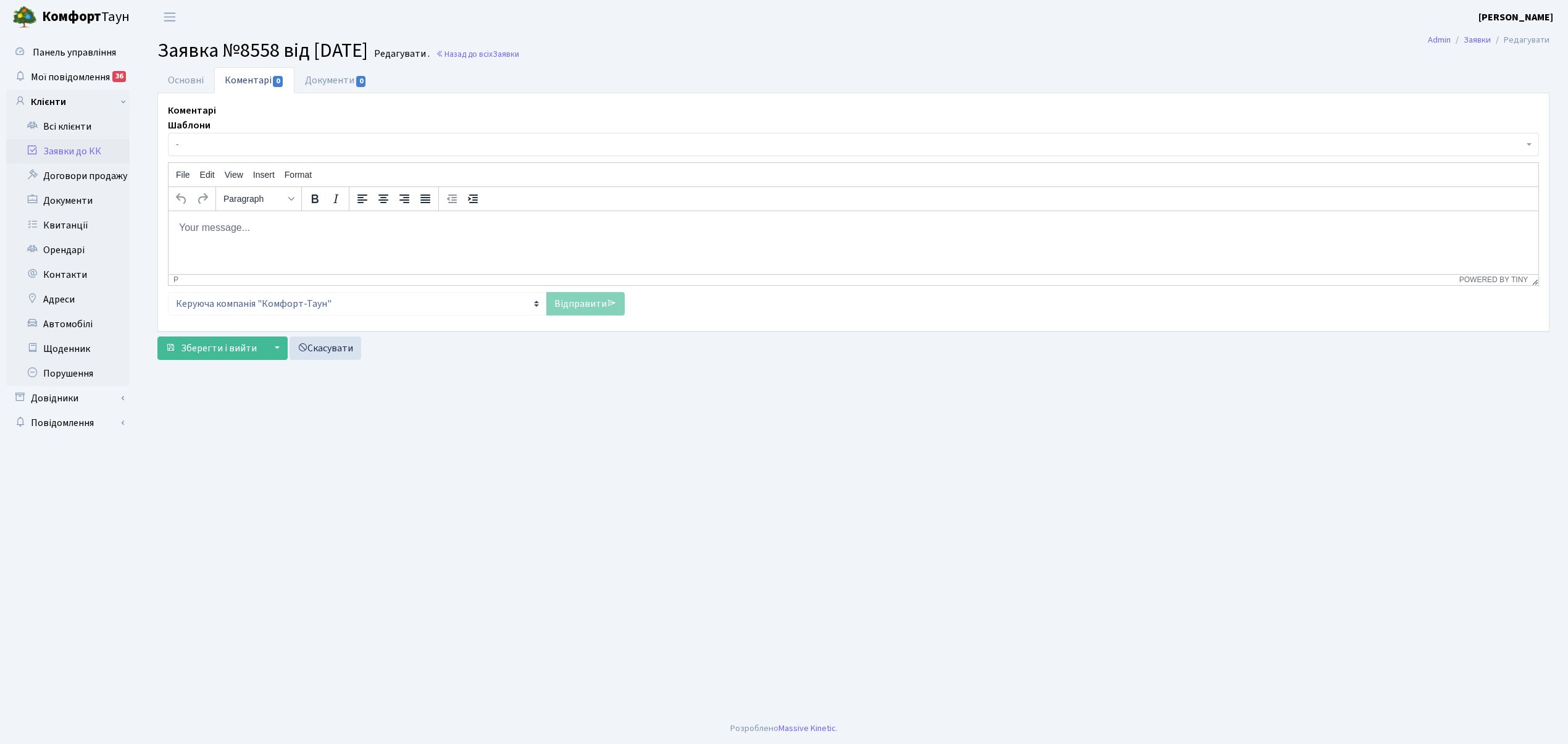
click at [198, 140] on span "-" at bounding box center [850, 144] width 1348 height 12
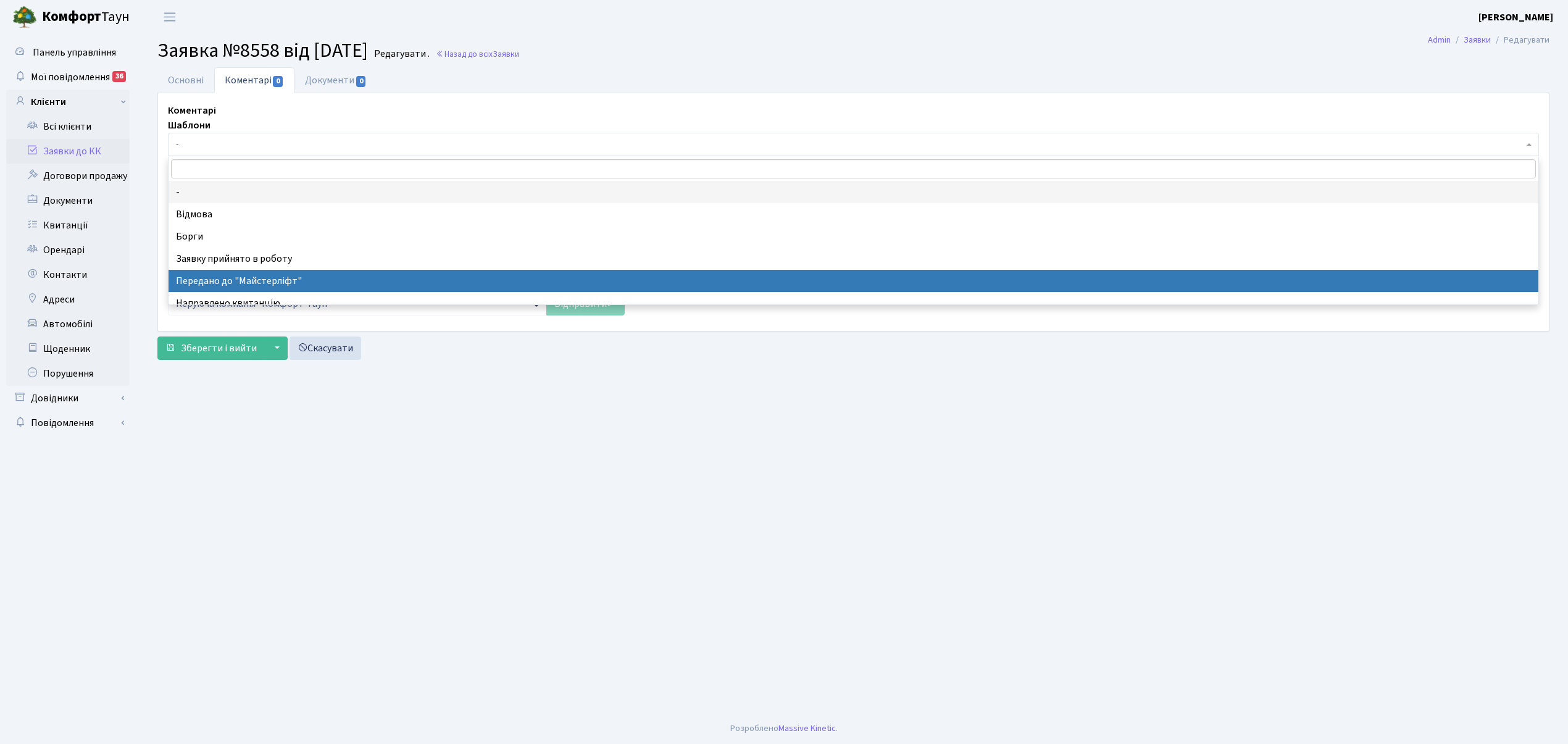
select select "9"
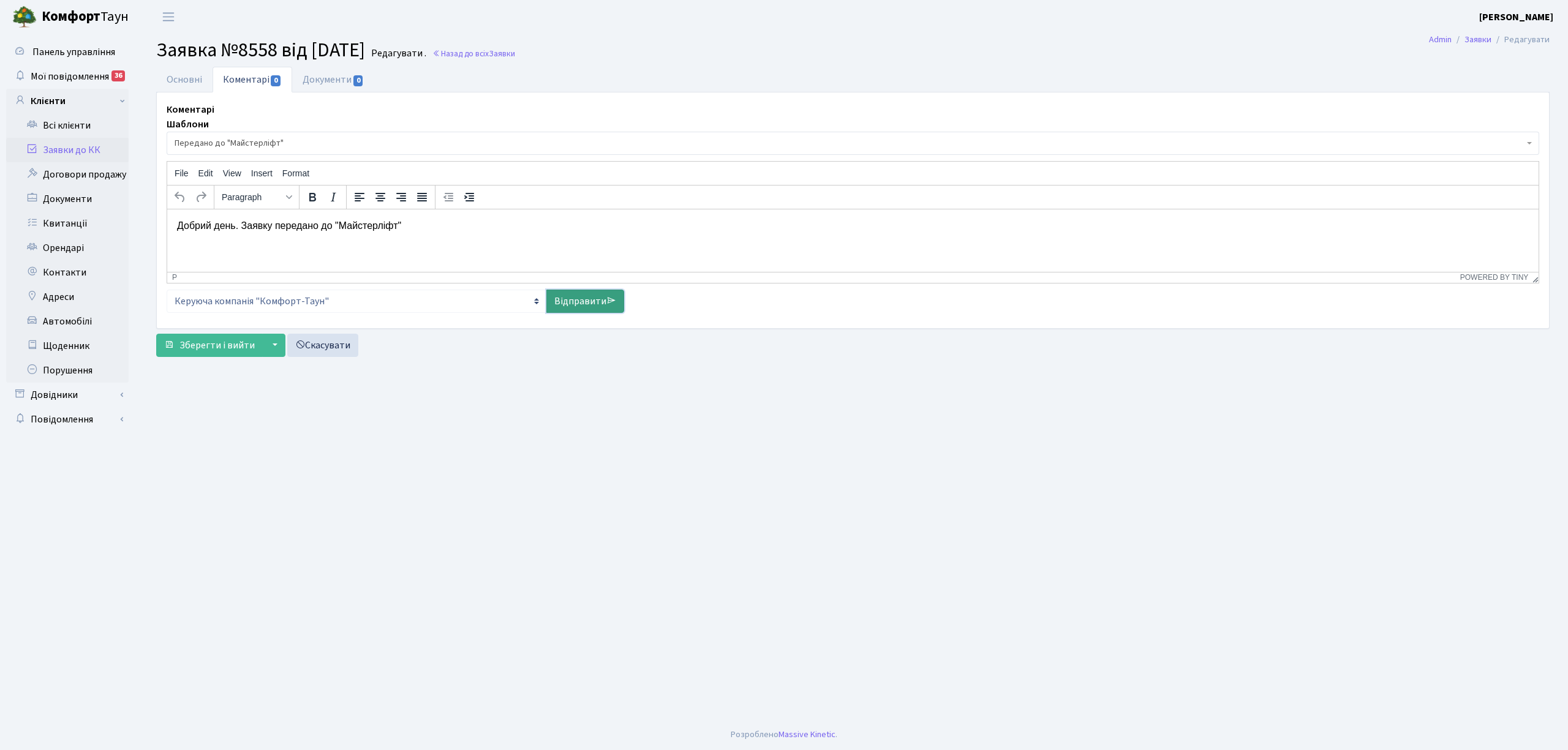
click at [572, 303] on link "Відправити" at bounding box center [585, 301] width 78 height 23
select select
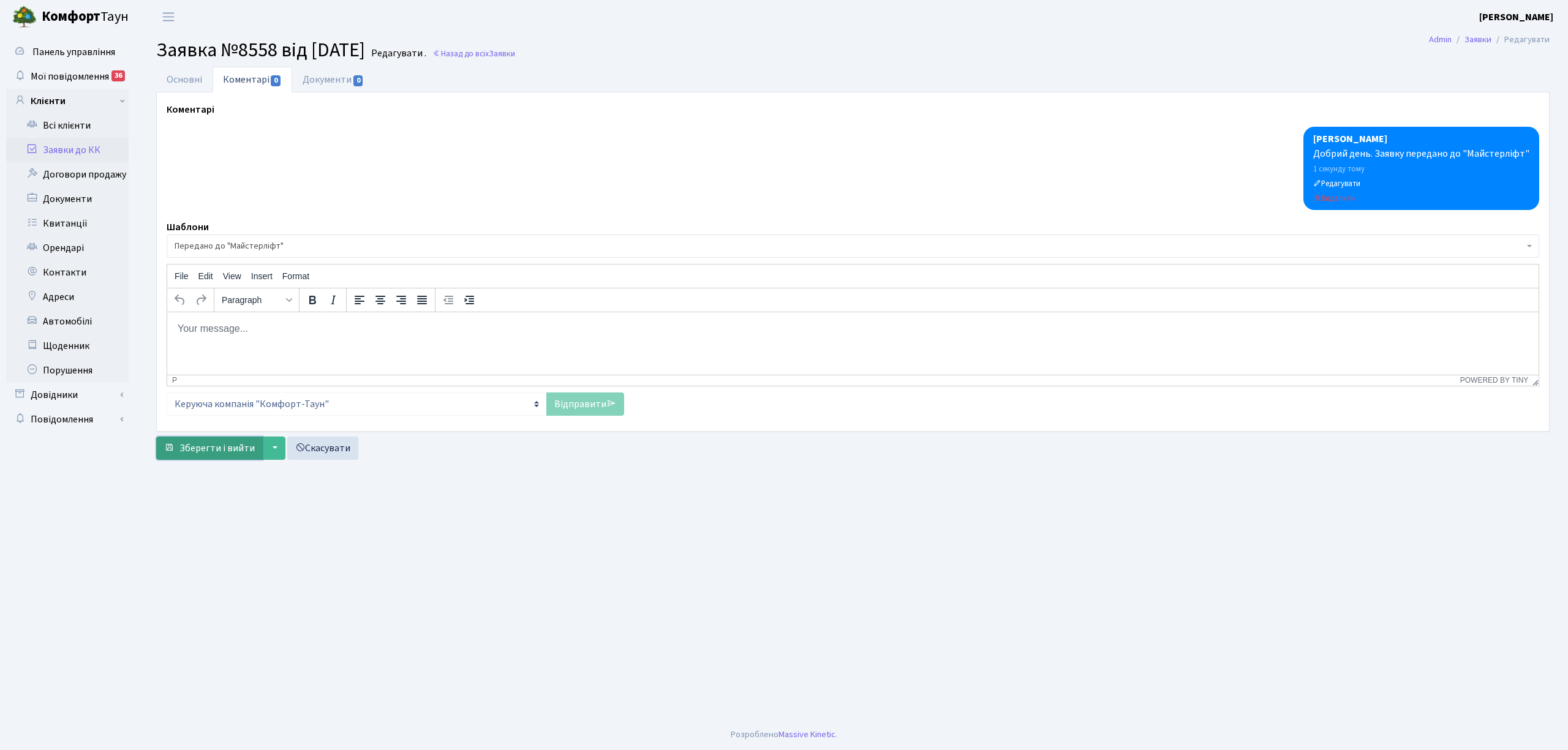
click at [229, 452] on span "Зберегти і вийти" at bounding box center [217, 448] width 75 height 13
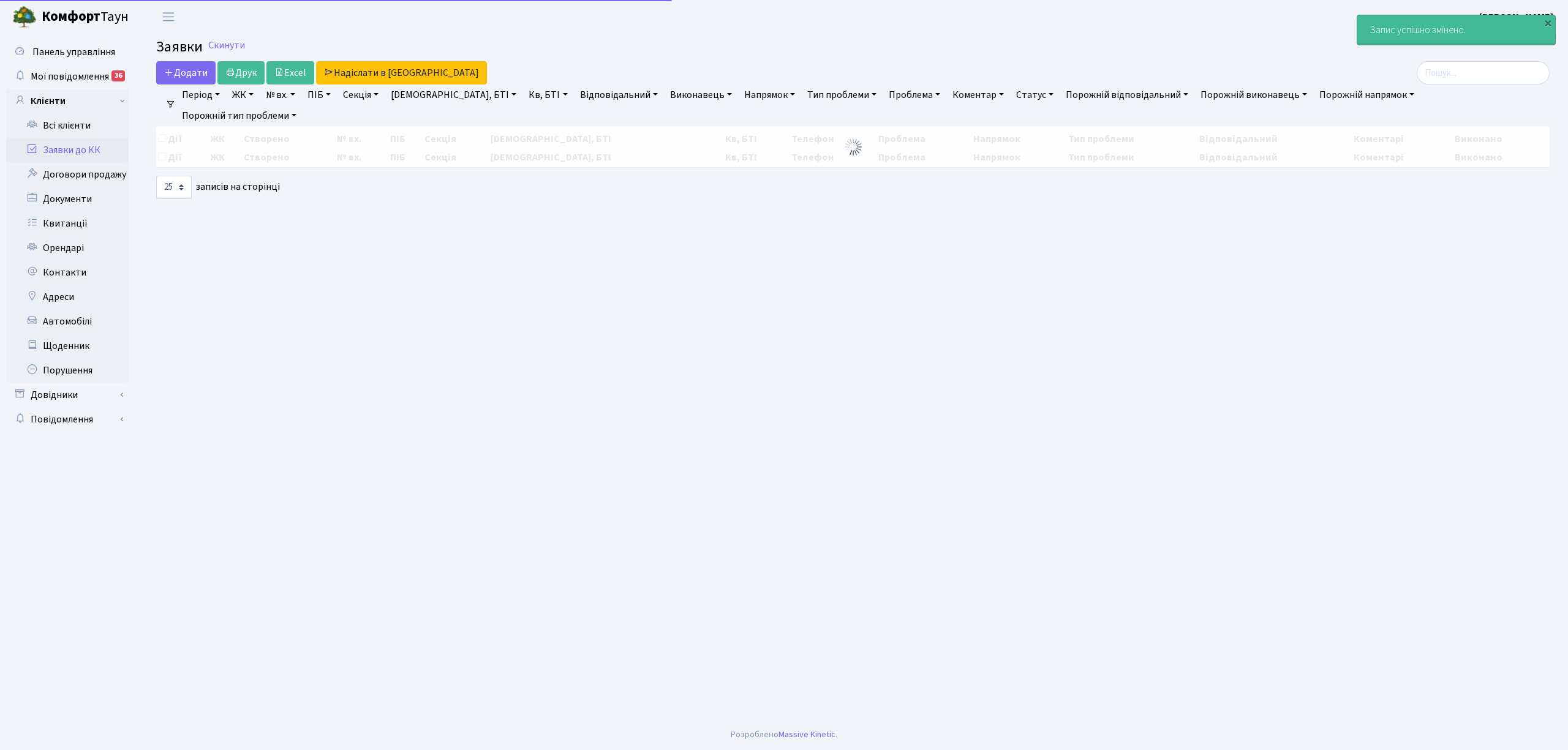
select select "25"
